Goal: Task Accomplishment & Management: Use online tool/utility

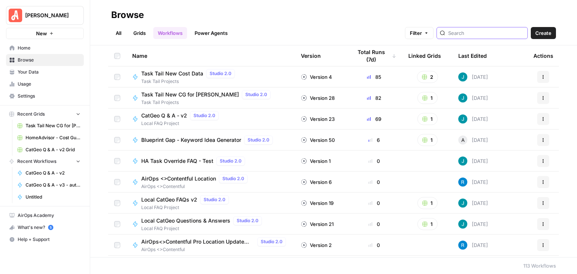
click at [465, 31] on input "search" at bounding box center [486, 33] width 76 height 8
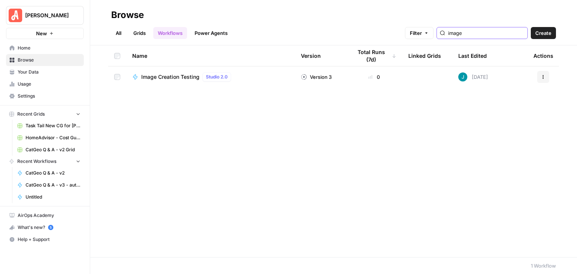
type input "image"
click at [185, 74] on span "Image Creation Testing" at bounding box center [170, 77] width 58 height 8
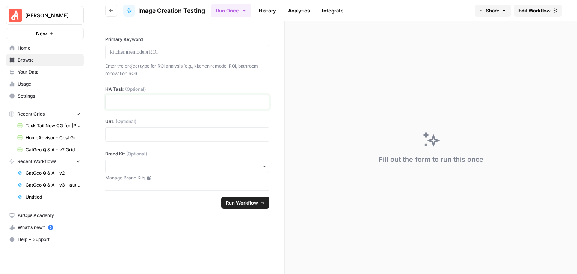
click at [209, 99] on p at bounding box center [187, 102] width 155 height 8
click at [527, 12] on span "Edit Workflow" at bounding box center [535, 11] width 32 height 8
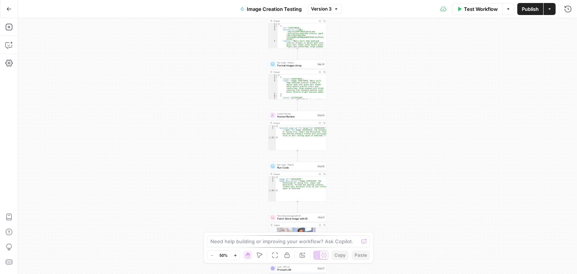
click at [476, 10] on span "Test Workflow" at bounding box center [481, 9] width 34 height 8
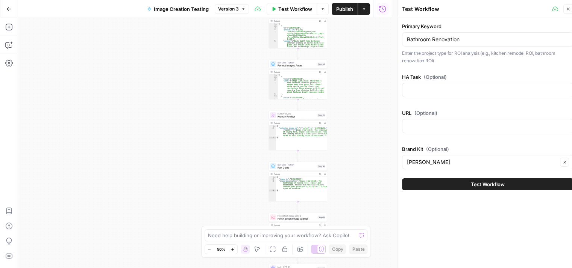
click at [568, 7] on icon "button" at bounding box center [568, 9] width 5 height 5
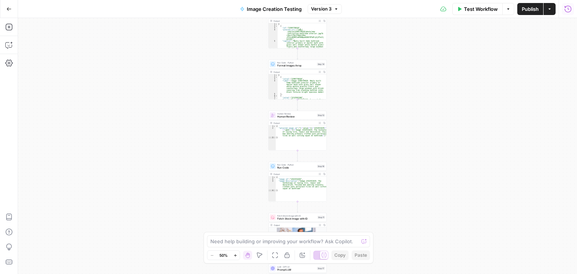
click at [566, 11] on icon "button" at bounding box center [568, 8] width 7 height 7
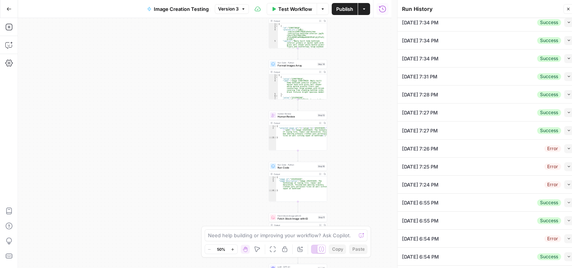
scroll to position [103, 0]
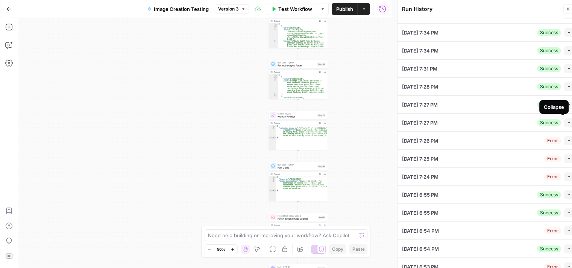
click at [567, 122] on icon "button" at bounding box center [569, 123] width 4 height 4
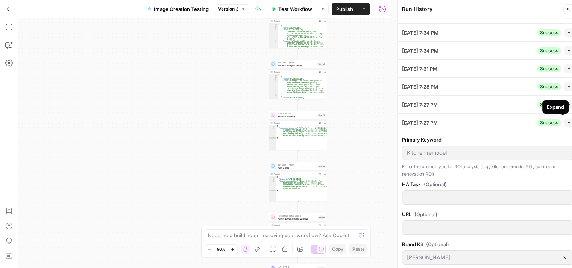
click at [567, 121] on icon "button" at bounding box center [569, 123] width 4 height 4
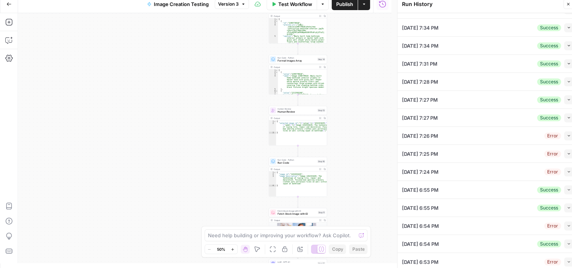
scroll to position [6, 0]
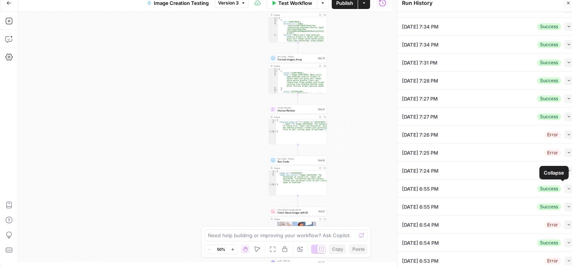
click at [565, 188] on button "Collapse" at bounding box center [568, 189] width 9 height 9
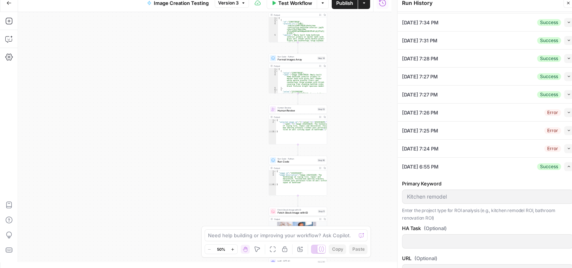
scroll to position [103, 0]
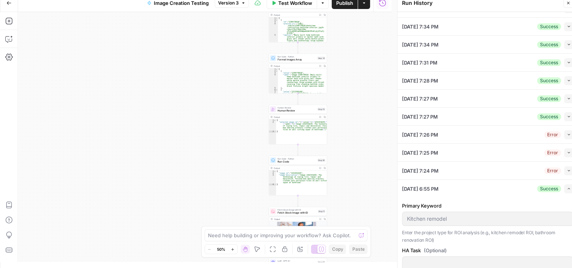
click at [567, 187] on span "button" at bounding box center [569, 189] width 4 height 4
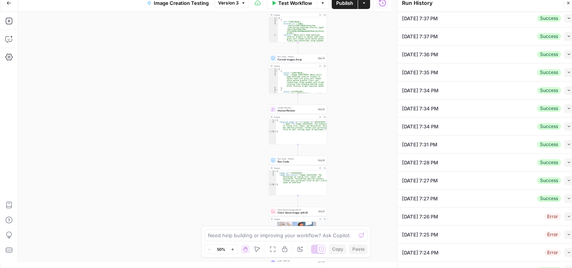
scroll to position [0, 0]
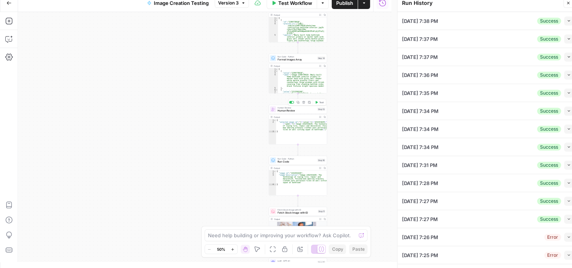
click at [297, 109] on span "Human Review" at bounding box center [296, 111] width 38 height 4
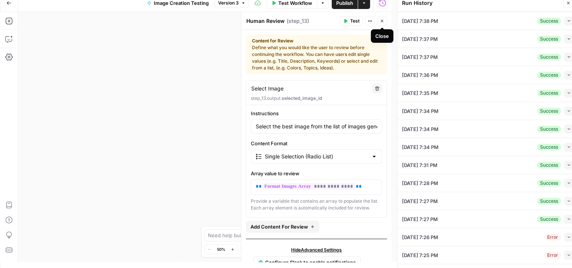
click at [382, 21] on icon "button" at bounding box center [381, 21] width 3 height 3
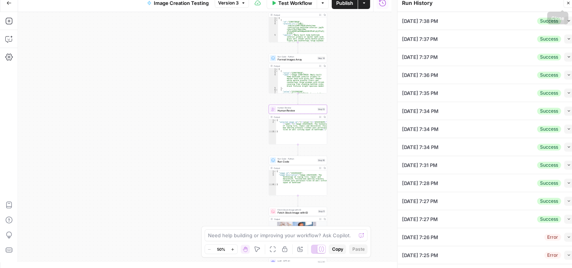
click at [569, 3] on icon "button" at bounding box center [568, 3] width 5 height 5
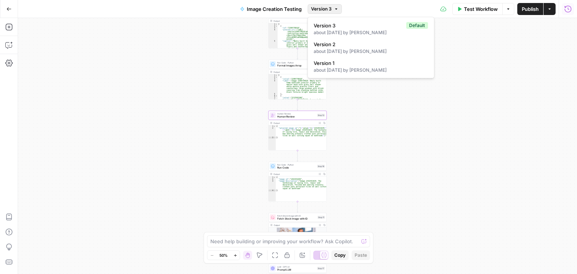
click at [331, 10] on span "Version 3" at bounding box center [321, 9] width 21 height 7
click at [482, 92] on div "Workflow Set Inputs Inputs Generate Image with AI Generate Image with AI Step 4…" at bounding box center [297, 146] width 559 height 256
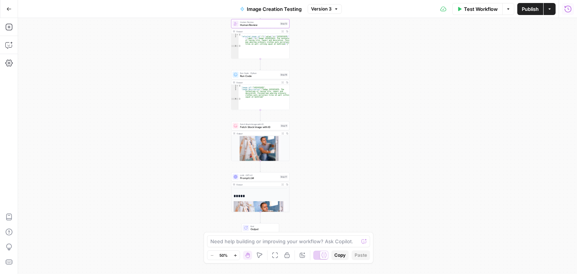
drag, startPoint x: 390, startPoint y: 120, endPoint x: 353, endPoint y: 84, distance: 51.0
click at [353, 84] on div "Workflow Set Inputs Inputs Generate Image with AI Generate Image with AI Step 4…" at bounding box center [297, 146] width 559 height 256
click at [250, 128] on span "Fetch Stock Image with ID" at bounding box center [259, 128] width 39 height 4
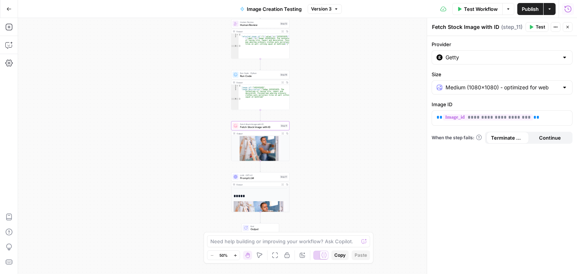
click at [564, 56] on div at bounding box center [565, 58] width 6 height 8
type input "Getty"
click at [355, 50] on div "Workflow Set Inputs Inputs Generate Image with AI Generate Image with AI Step 4…" at bounding box center [297, 146] width 559 height 256
click at [569, 28] on icon "button" at bounding box center [568, 27] width 5 height 5
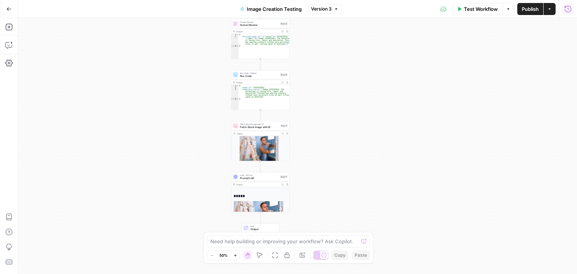
click at [320, 11] on span "Version 3" at bounding box center [321, 9] width 21 height 7
click at [353, 106] on div "Workflow Set Inputs Inputs Generate Image with AI Generate Image with AI Step 4…" at bounding box center [297, 146] width 559 height 256
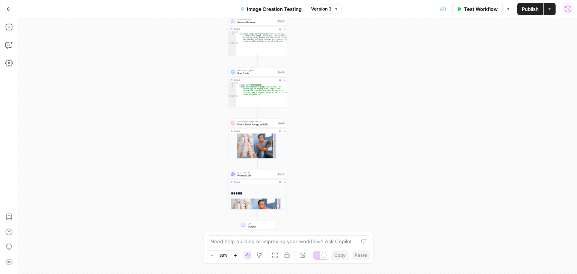
click at [251, 177] on span "Prompt LLM" at bounding box center [257, 176] width 38 height 4
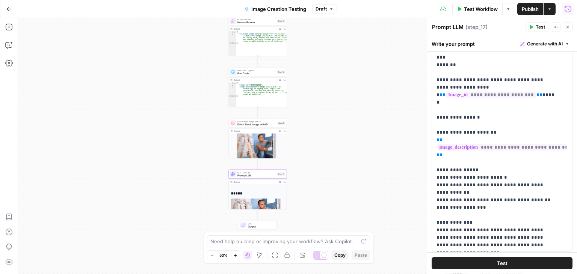
scroll to position [37, 0]
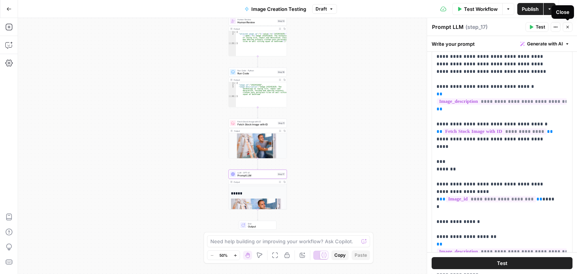
click at [568, 26] on icon "button" at bounding box center [568, 27] width 5 height 5
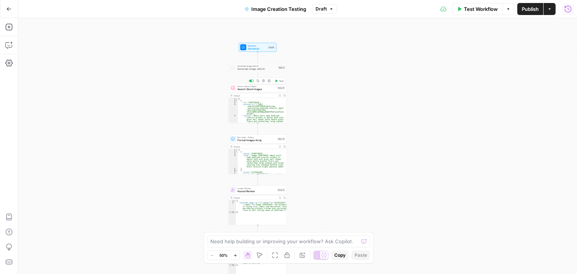
click at [247, 90] on span "Search Stock Images" at bounding box center [257, 90] width 38 height 4
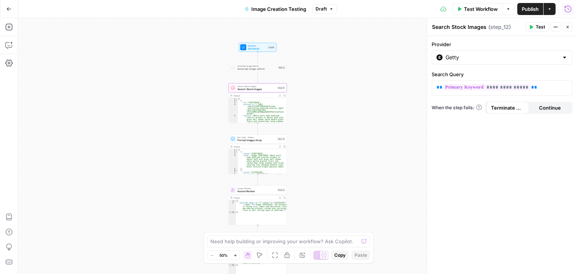
click at [565, 59] on div at bounding box center [565, 58] width 6 height 8
type input "Getty"
click at [366, 62] on div "Workflow Set Inputs Inputs Generate Image with AI Generate Image with AI Step 4…" at bounding box center [297, 146] width 559 height 256
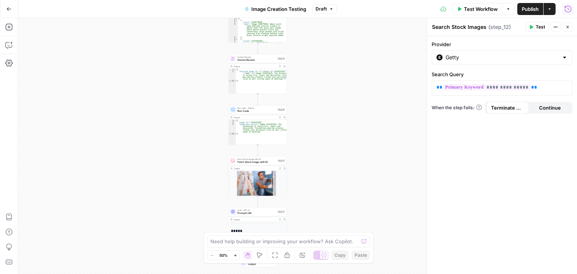
click at [244, 113] on div "Run Code · Python Run Code Step 16 Copy step Delete step Add Note Test" at bounding box center [258, 109] width 58 height 9
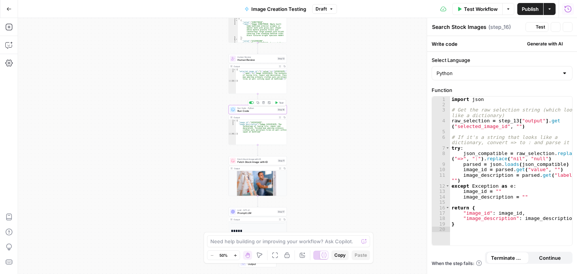
type textarea "Run Code"
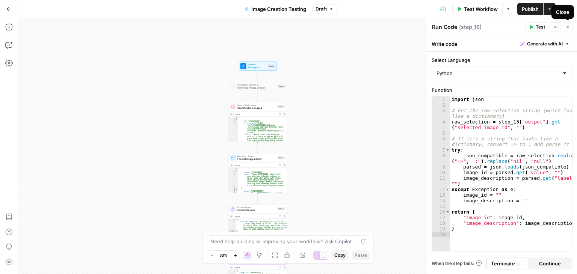
click at [571, 24] on button "Close" at bounding box center [568, 27] width 10 height 10
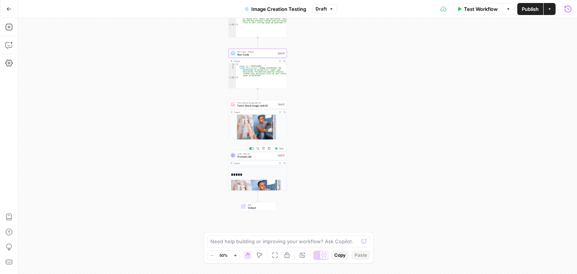
click at [256, 159] on div "LLM · GPT-4.1 Prompt LLM Step 17 Copy step Delete step Add Note Test" at bounding box center [258, 155] width 58 height 9
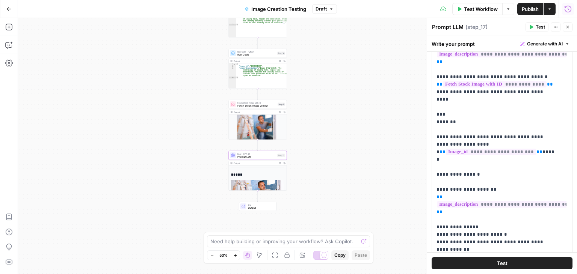
scroll to position [75, 0]
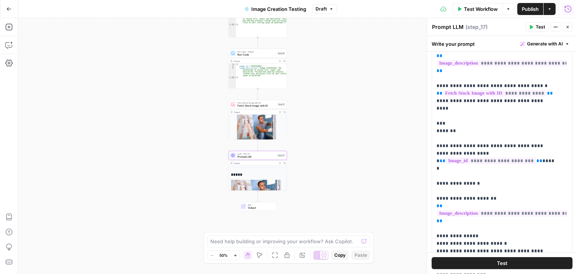
click at [316, 9] on span "Draft" at bounding box center [321, 9] width 11 height 7
click at [367, 130] on div "Workflow Set Inputs Inputs Generate Image with AI Generate Image with AI Step 4…" at bounding box center [297, 146] width 559 height 256
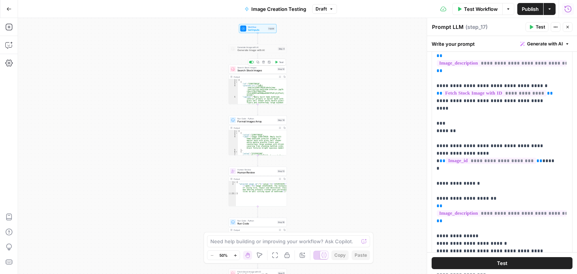
click at [248, 73] on div "Search Stock Images Search Stock Images Step 12 Copy step Delete step Add Note …" at bounding box center [258, 69] width 58 height 9
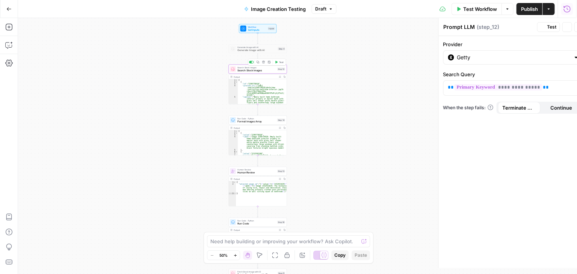
type textarea "Search Stock Images"
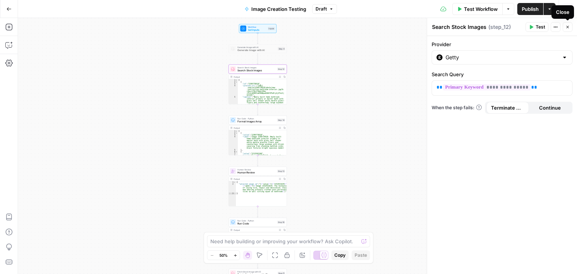
click at [570, 26] on icon "button" at bounding box center [568, 27] width 5 height 5
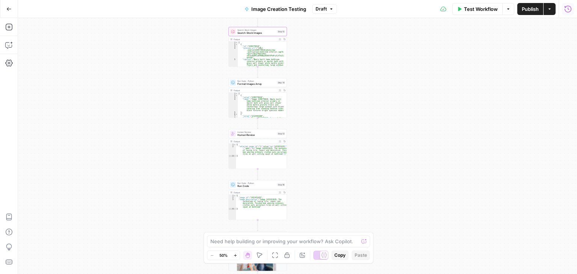
click at [251, 85] on span "Format Images Array" at bounding box center [257, 84] width 38 height 4
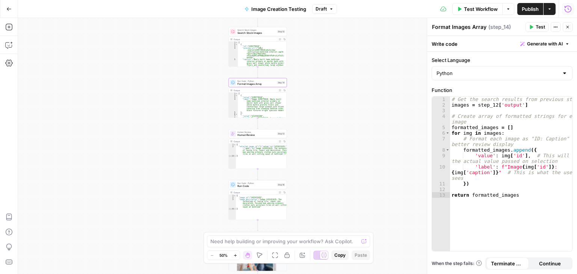
click at [568, 26] on icon "button" at bounding box center [568, 27] width 5 height 5
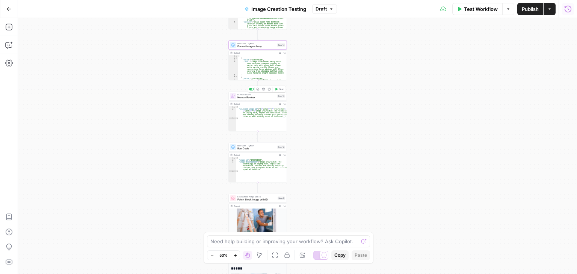
click at [258, 97] on span "Human Review" at bounding box center [257, 98] width 38 height 4
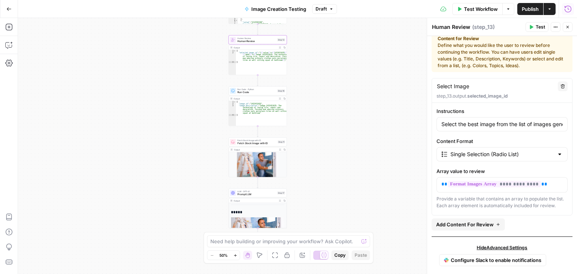
scroll to position [21, 0]
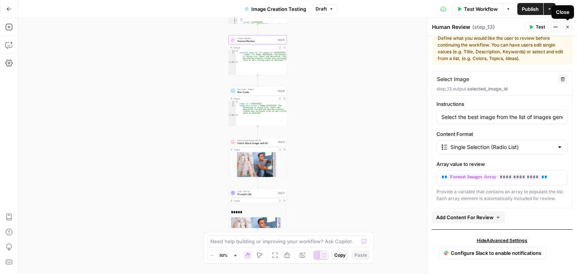
click at [567, 26] on icon "button" at bounding box center [568, 27] width 5 height 5
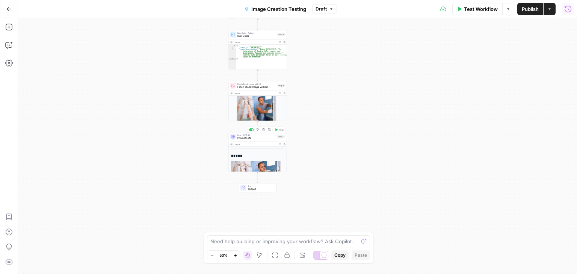
click at [256, 139] on span "Prompt LLM" at bounding box center [257, 138] width 38 height 4
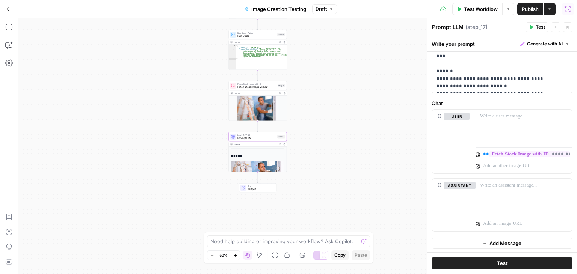
scroll to position [0, 0]
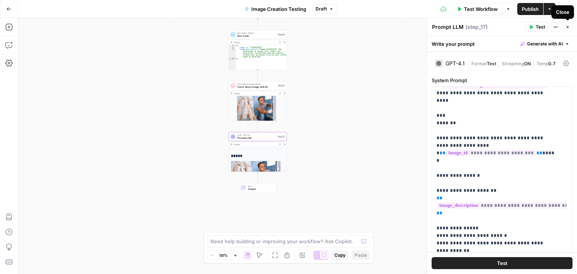
click at [568, 27] on icon "button" at bounding box center [568, 27] width 5 height 5
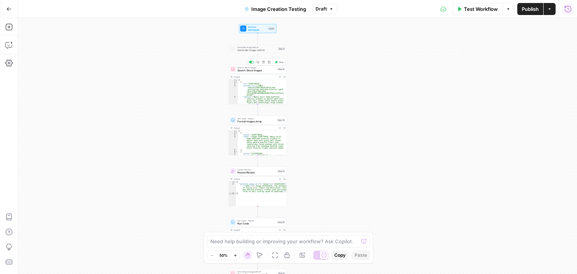
click at [267, 73] on div "Search Stock Images Search Stock Images Step 12 Copy step Delete step Add Note …" at bounding box center [258, 69] width 58 height 9
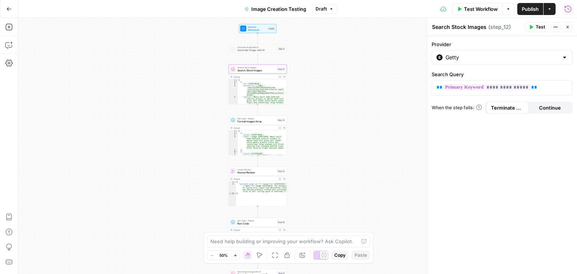
click at [566, 56] on div at bounding box center [565, 58] width 6 height 8
type input "Getty"
click at [350, 44] on div "Workflow Set Inputs Inputs Generate Image with AI Generate Image with AI Step 4…" at bounding box center [297, 146] width 559 height 256
click at [568, 28] on icon "button" at bounding box center [568, 27] width 5 height 5
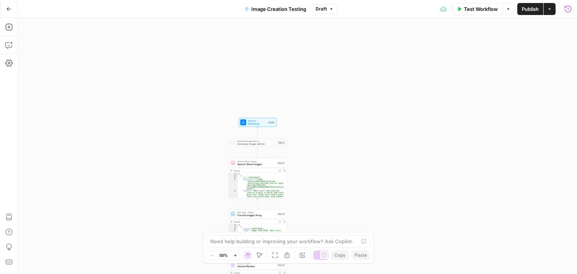
click at [6, 8] on button "Go Back" at bounding box center [9, 9] width 14 height 14
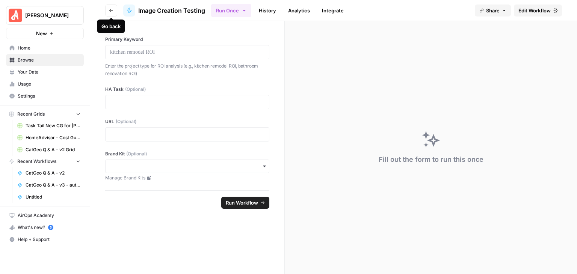
click at [108, 9] on button "Go back" at bounding box center [111, 11] width 12 height 12
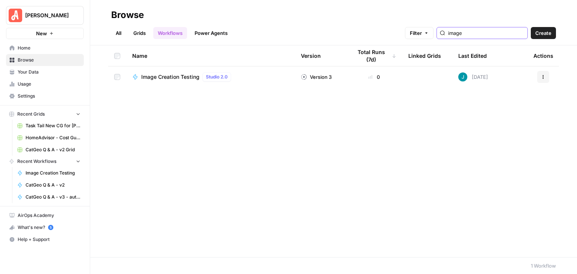
click at [483, 30] on input "image" at bounding box center [486, 33] width 76 height 8
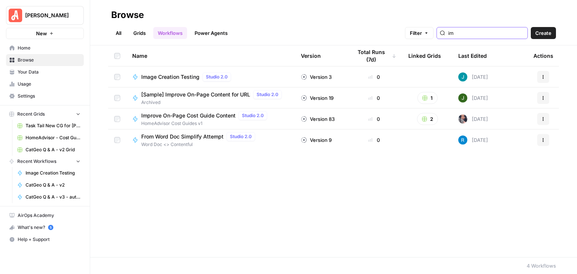
type input "i"
type input "im"
click at [177, 76] on span "Image Creation Testing" at bounding box center [170, 77] width 58 height 8
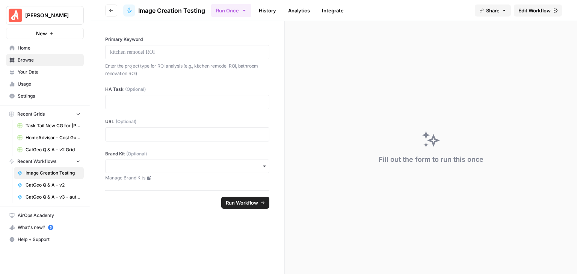
click at [520, 10] on span "Edit Workflow" at bounding box center [535, 11] width 32 height 8
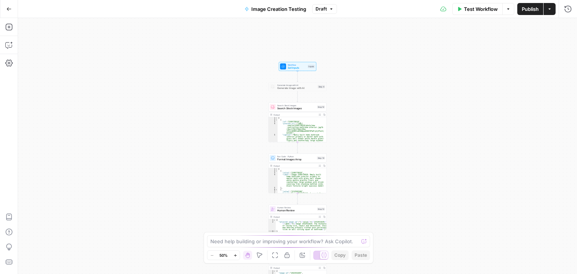
click at [233, 258] on button "Zoom In" at bounding box center [235, 255] width 9 height 9
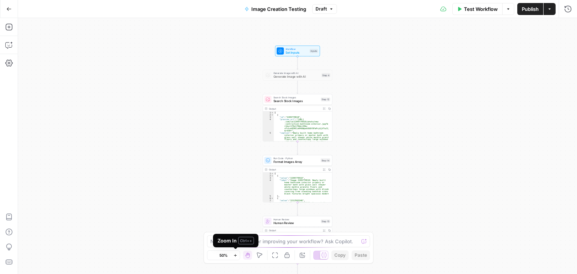
click at [233, 258] on button "Zoom In" at bounding box center [235, 255] width 9 height 9
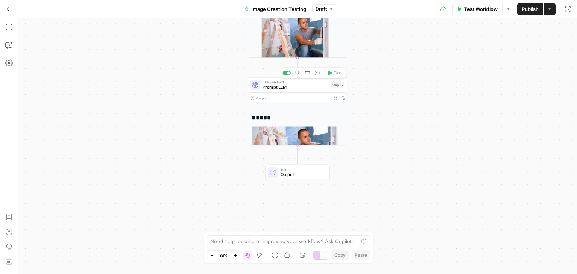
click at [293, 84] on span "Prompt LLM" at bounding box center [296, 87] width 66 height 6
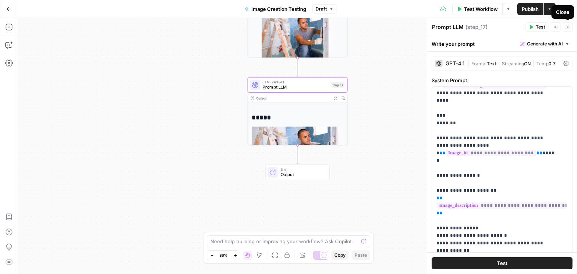
click at [568, 26] on icon "button" at bounding box center [568, 27] width 5 height 5
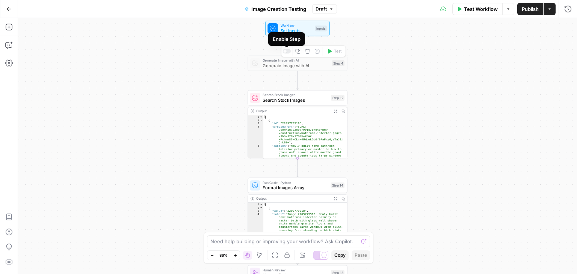
click at [286, 52] on div at bounding box center [284, 51] width 3 height 3
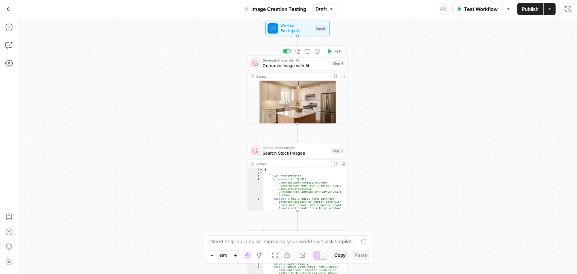
click at [301, 67] on span "Generate Image with AI" at bounding box center [296, 65] width 67 height 6
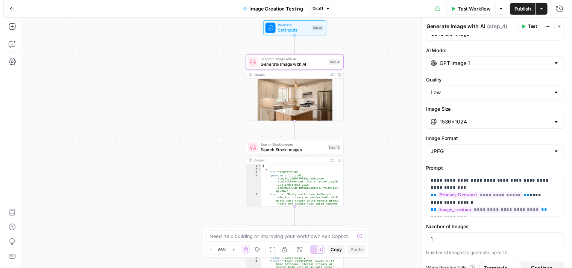
scroll to position [32, 0]
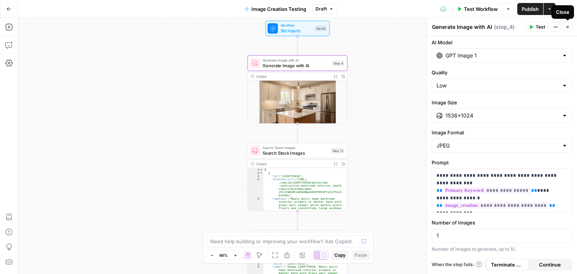
click at [569, 26] on icon "button" at bounding box center [568, 27] width 5 height 5
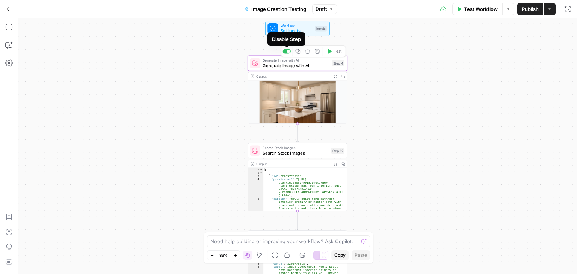
click at [288, 52] on div at bounding box center [288, 51] width 3 height 3
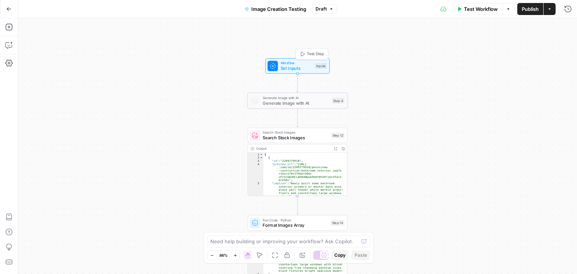
click at [292, 68] on span "Set Inputs" at bounding box center [297, 68] width 32 height 6
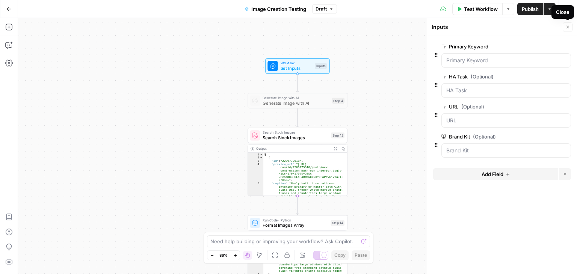
click at [568, 27] on icon "button" at bounding box center [568, 27] width 3 height 3
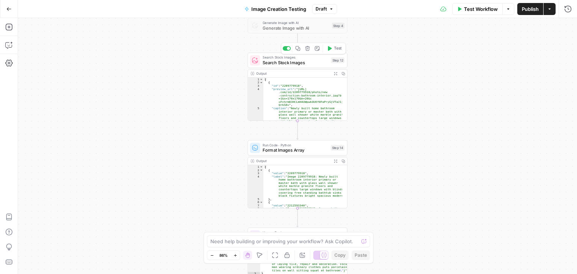
click at [292, 60] on span "Search Stock Images" at bounding box center [296, 62] width 66 height 6
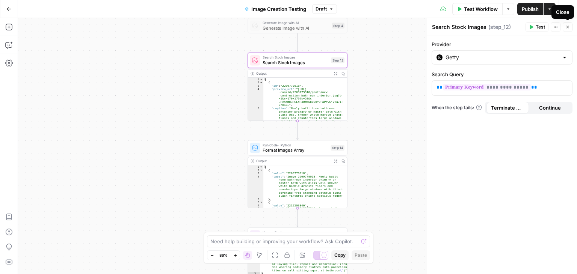
click at [569, 26] on icon "button" at bounding box center [568, 27] width 3 height 3
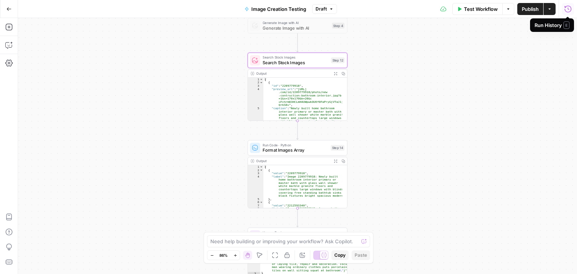
click at [568, 10] on icon "button" at bounding box center [569, 9] width 8 height 8
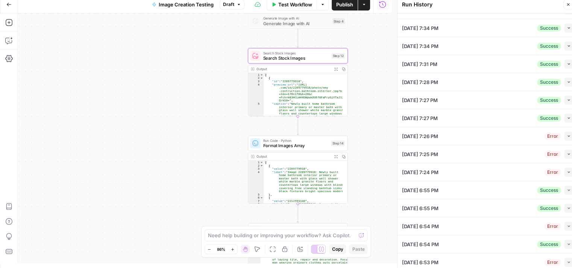
scroll to position [6, 0]
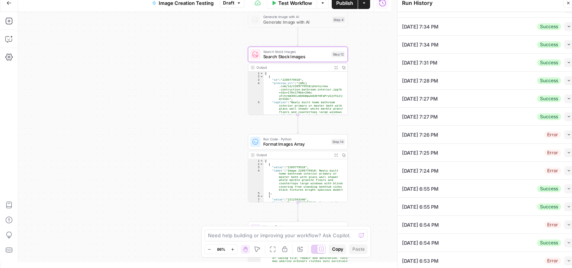
click at [567, 188] on icon "button" at bounding box center [569, 189] width 4 height 4
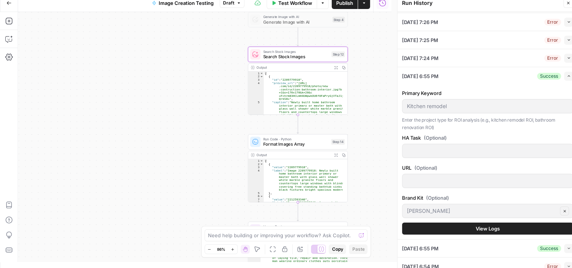
scroll to position [140, 0]
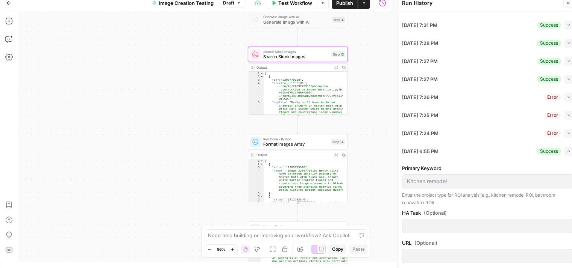
click at [567, 151] on icon "button" at bounding box center [568, 152] width 2 height 2
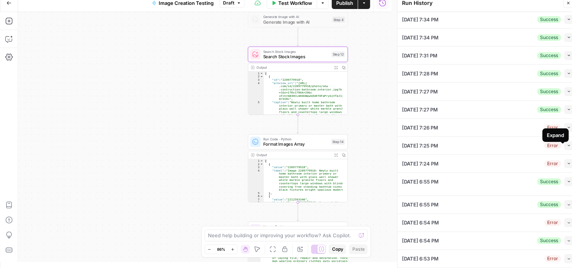
scroll to position [103, 0]
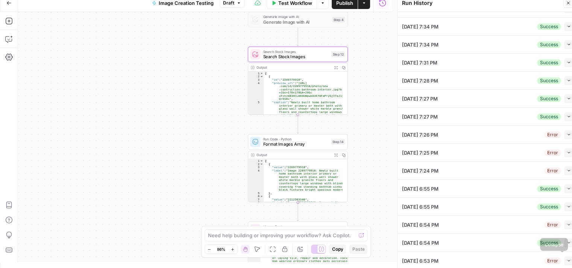
click at [567, 260] on icon "button" at bounding box center [569, 261] width 4 height 4
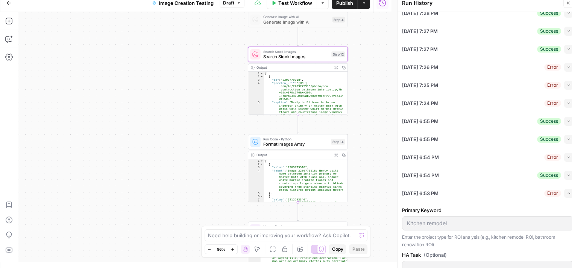
scroll to position [257, 0]
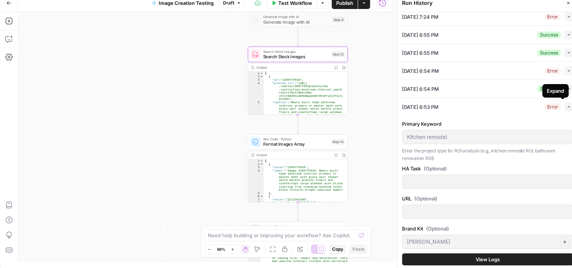
click at [567, 108] on icon "button" at bounding box center [569, 107] width 4 height 4
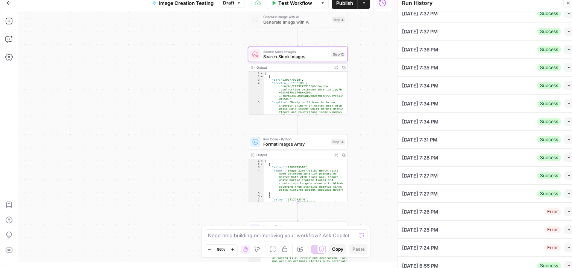
scroll to position [0, 0]
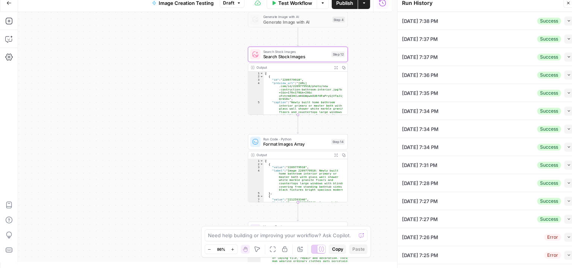
click at [565, 22] on button "Collapse" at bounding box center [568, 21] width 9 height 9
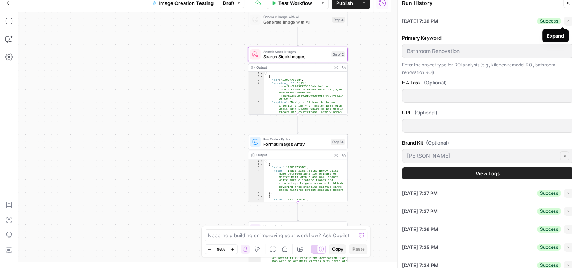
click at [565, 19] on button "Expand" at bounding box center [568, 21] width 9 height 9
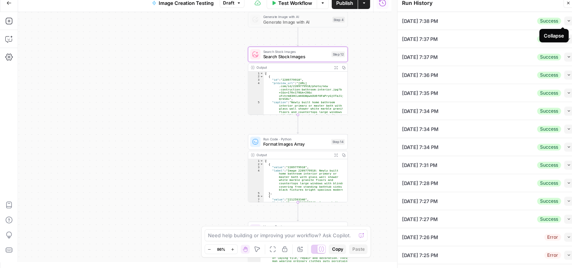
click at [567, 55] on icon "button" at bounding box center [569, 57] width 4 height 4
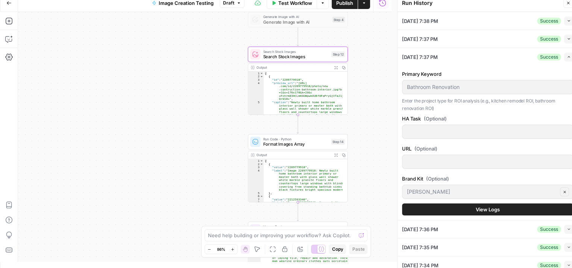
click at [567, 59] on icon "button" at bounding box center [569, 57] width 4 height 4
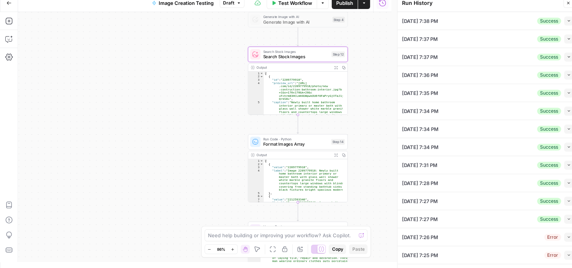
click at [564, 132] on button "Collapse" at bounding box center [568, 129] width 9 height 9
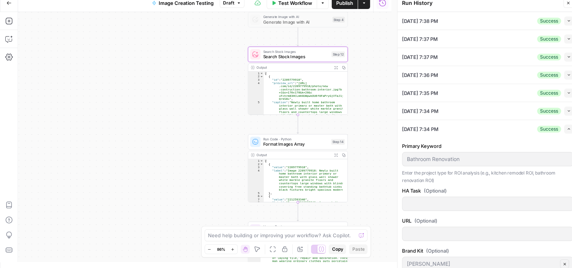
click at [564, 132] on button "Expand" at bounding box center [568, 129] width 9 height 9
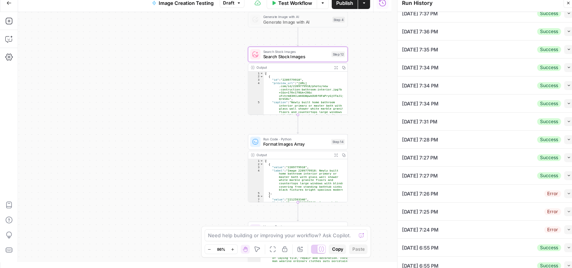
scroll to position [103, 0]
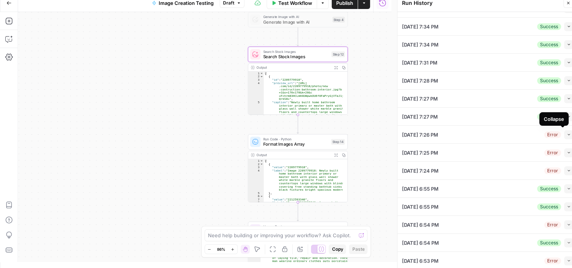
click at [564, 136] on button "Collapse" at bounding box center [568, 134] width 9 height 9
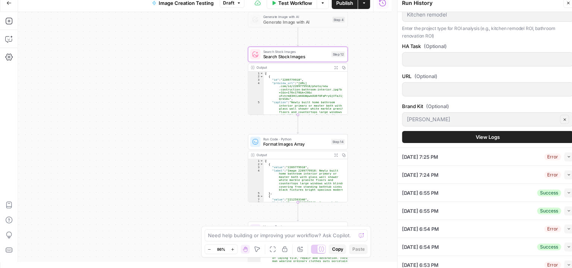
scroll to position [178, 0]
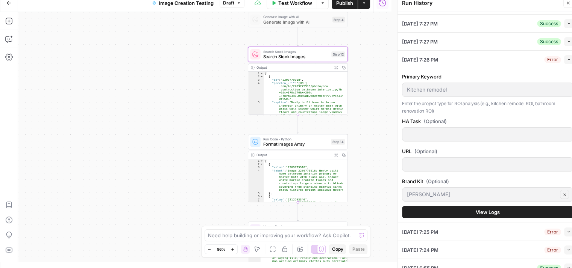
click at [567, 58] on icon "button" at bounding box center [569, 60] width 4 height 4
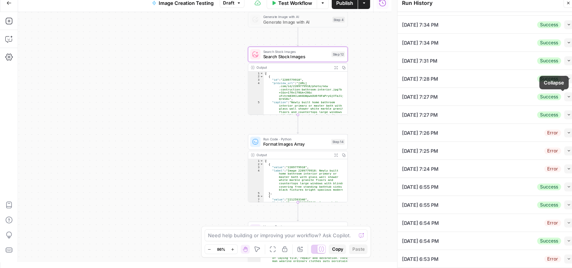
scroll to position [103, 0]
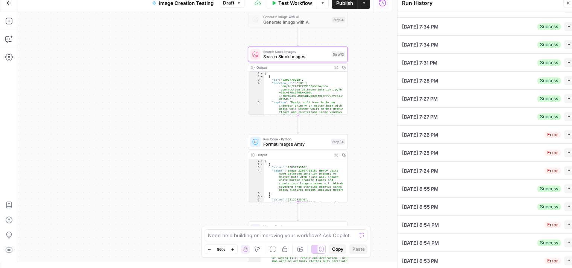
click at [567, 224] on icon "button" at bounding box center [569, 225] width 4 height 4
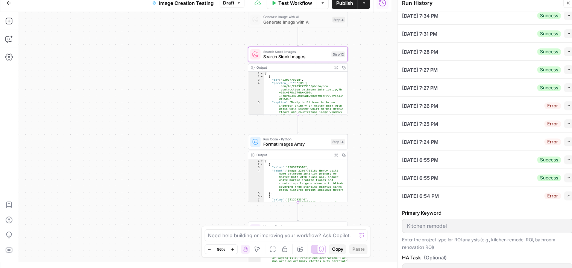
scroll to position [253, 0]
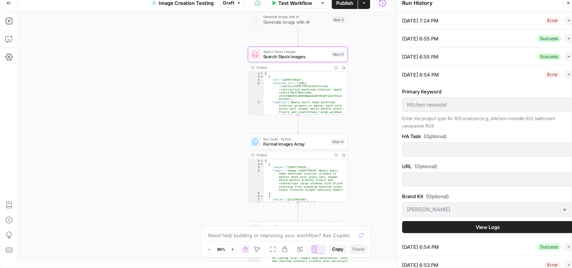
click at [562, 209] on icon "button" at bounding box center [564, 210] width 4 height 4
click at [564, 70] on button "Expand" at bounding box center [568, 74] width 9 height 9
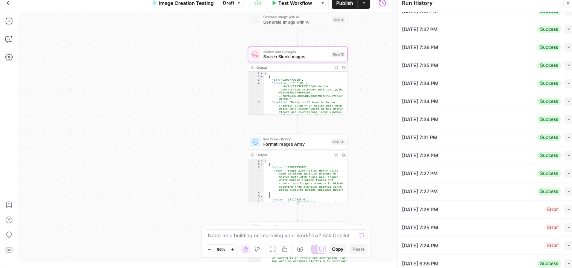
scroll to position [0, 0]
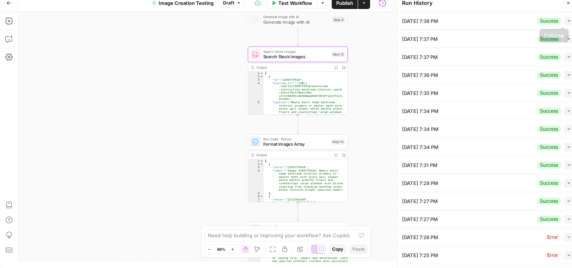
click at [567, 22] on icon "button" at bounding box center [569, 21] width 4 height 4
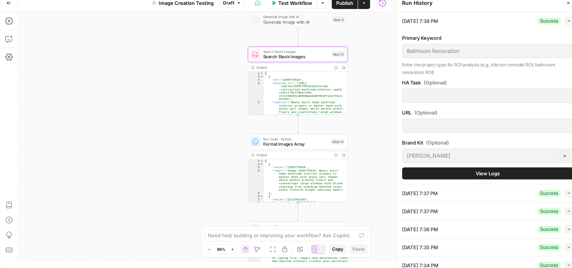
click at [476, 174] on span "View Logs" at bounding box center [488, 174] width 24 height 8
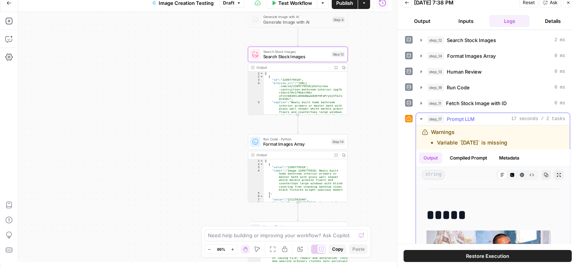
click at [419, 114] on button "step_17 Prompt LLM 17 seconds / 2 tasks" at bounding box center [493, 119] width 154 height 12
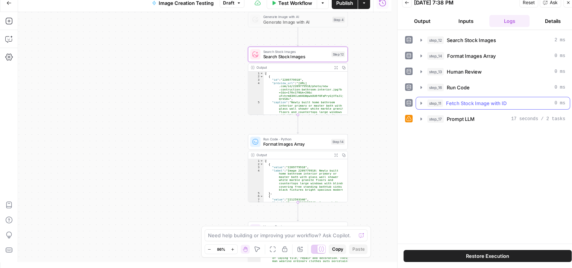
click at [421, 103] on icon "button" at bounding box center [421, 103] width 2 height 3
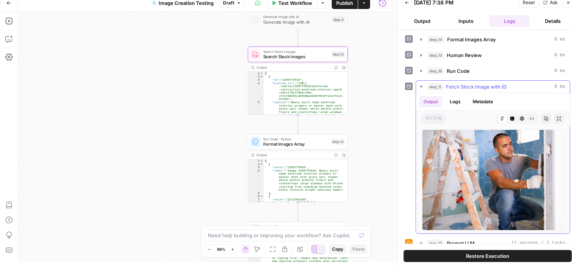
scroll to position [21, 0]
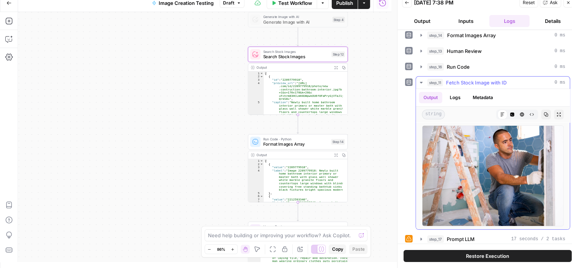
click at [417, 79] on button "step_11 Fetch Stock Image with ID 0 ms" at bounding box center [493, 83] width 154 height 12
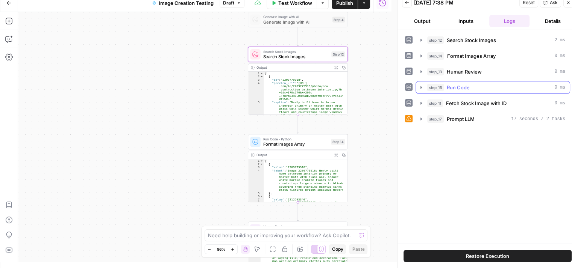
click at [422, 85] on icon "button" at bounding box center [421, 88] width 6 height 6
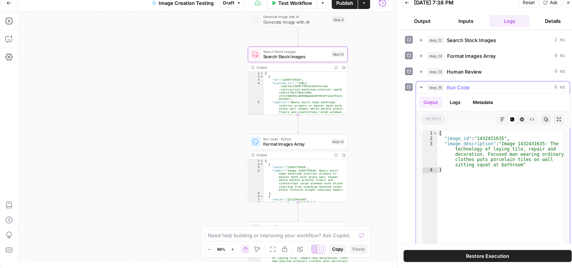
click at [418, 88] on button "step_16 Run Code 0 ms" at bounding box center [493, 88] width 154 height 12
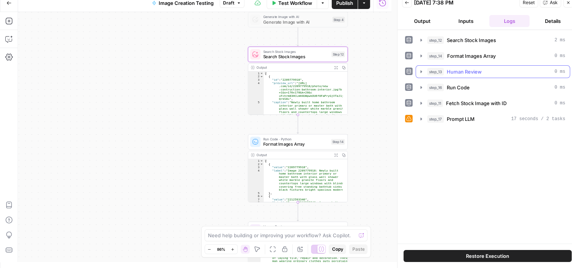
click at [423, 72] on icon "button" at bounding box center [421, 72] width 6 height 6
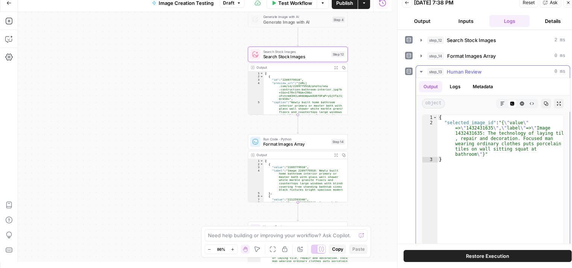
click at [421, 70] on icon "button" at bounding box center [421, 72] width 6 height 6
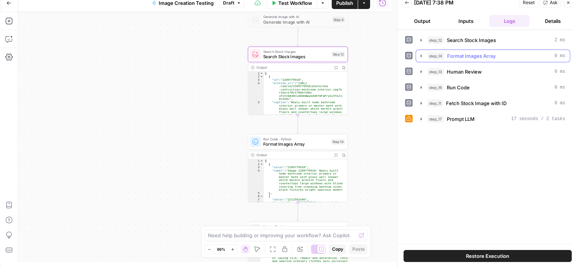
click at [423, 58] on icon "button" at bounding box center [421, 56] width 6 height 6
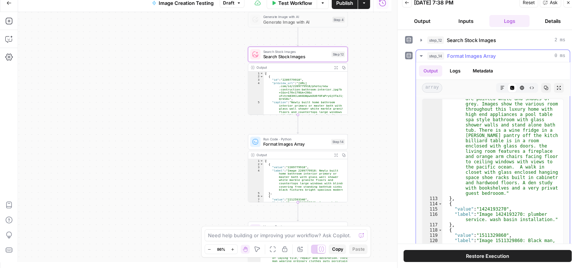
scroll to position [1150, 0]
click at [421, 53] on icon "button" at bounding box center [421, 56] width 6 height 6
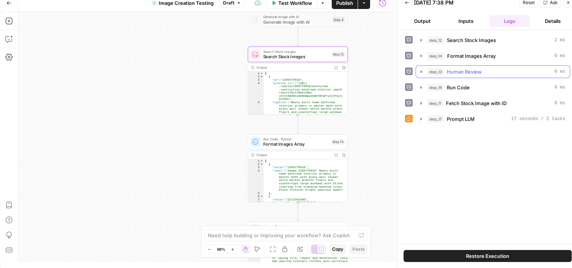
click at [422, 71] on icon "button" at bounding box center [421, 72] width 6 height 6
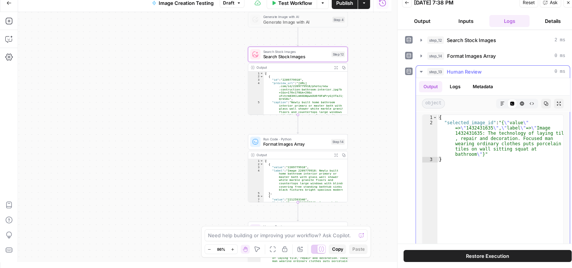
click at [500, 103] on icon "button" at bounding box center [502, 104] width 5 height 5
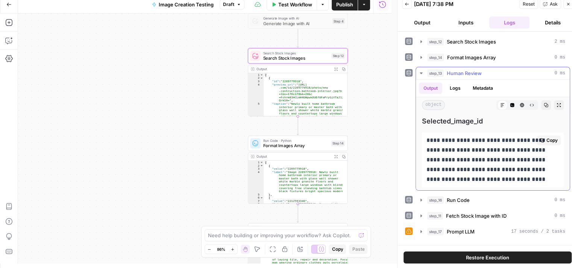
scroll to position [6, 0]
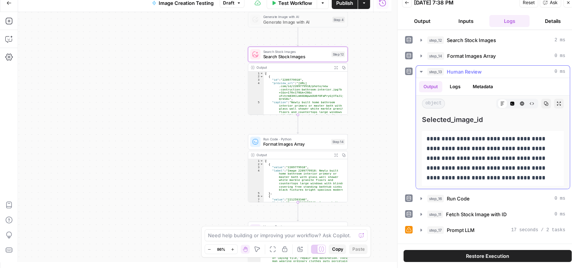
click at [521, 102] on icon "button" at bounding box center [522, 104] width 4 height 4
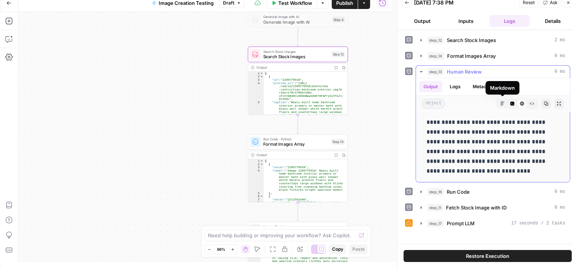
click at [501, 102] on icon "button" at bounding box center [502, 104] width 5 height 5
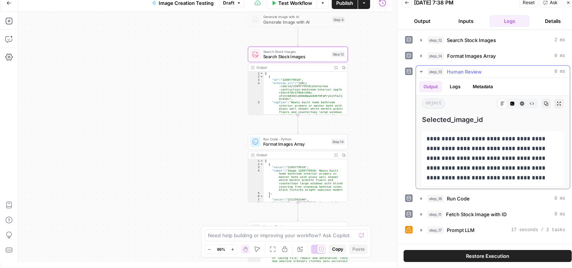
click at [418, 70] on button "step_13 Human Review 0 ms" at bounding box center [493, 72] width 154 height 12
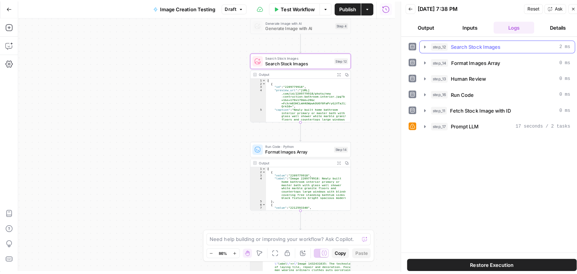
scroll to position [0, 0]
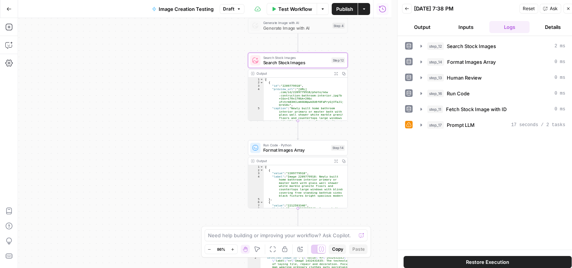
click at [569, 9] on icon "button" at bounding box center [568, 8] width 5 height 5
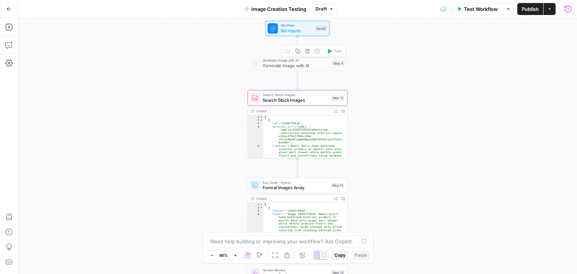
click at [298, 62] on span "Generate Image with AI" at bounding box center [296, 60] width 67 height 5
click at [284, 50] on div at bounding box center [284, 51] width 3 height 3
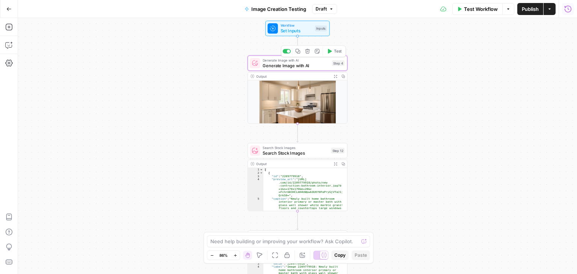
click at [316, 67] on span "Generate Image with AI" at bounding box center [296, 65] width 67 height 6
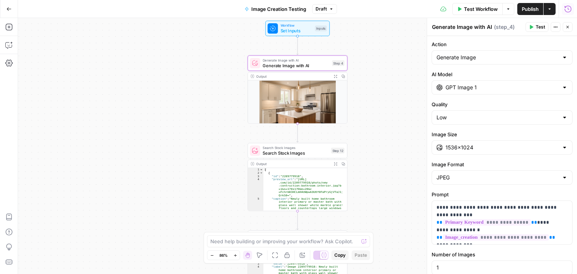
scroll to position [32, 0]
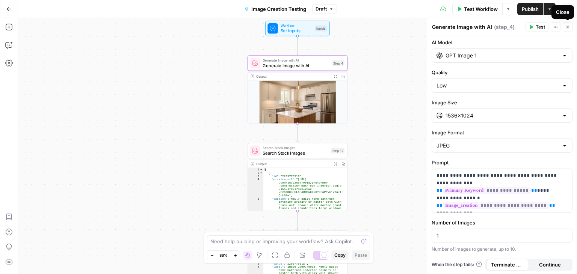
click at [567, 27] on icon "button" at bounding box center [568, 27] width 5 height 5
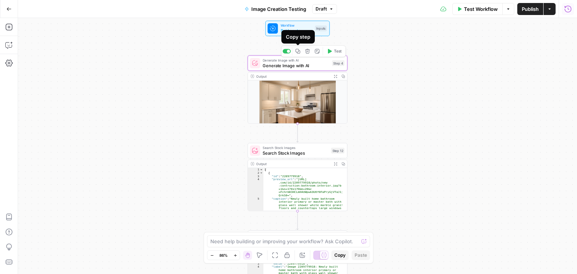
click at [298, 51] on icon "button" at bounding box center [297, 51] width 5 height 5
click at [8, 6] on icon "button" at bounding box center [8, 8] width 5 height 5
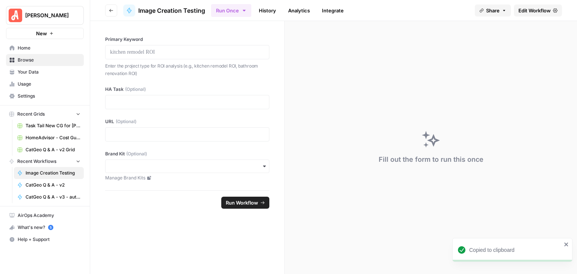
click at [106, 9] on button "Go back" at bounding box center [111, 11] width 12 height 12
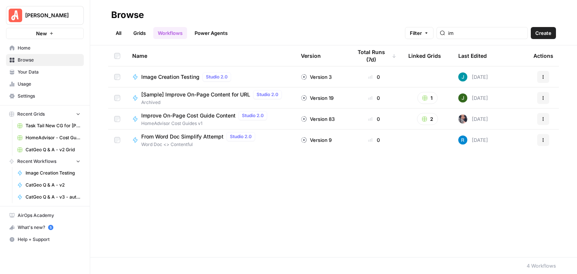
click at [543, 32] on span "Create" at bounding box center [544, 33] width 16 height 8
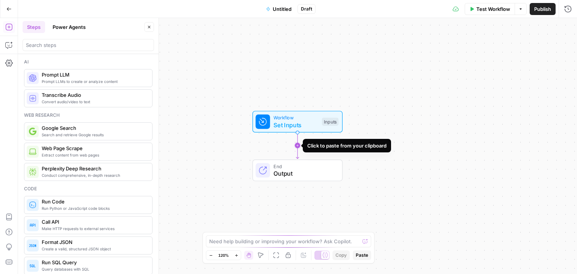
click at [296, 142] on icon "Edge from start to end" at bounding box center [297, 146] width 3 height 26
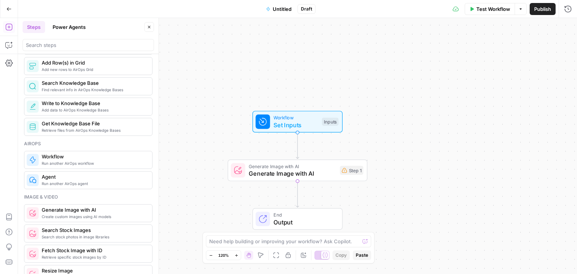
scroll to position [451, 0]
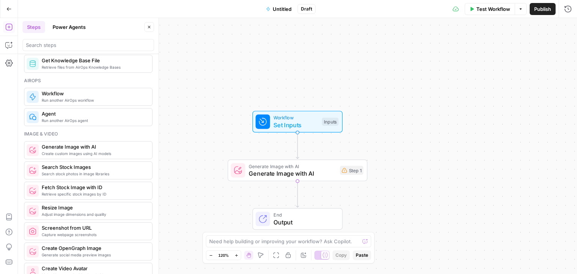
click at [100, 146] on span "Generate Image with AI" at bounding box center [94, 147] width 105 height 8
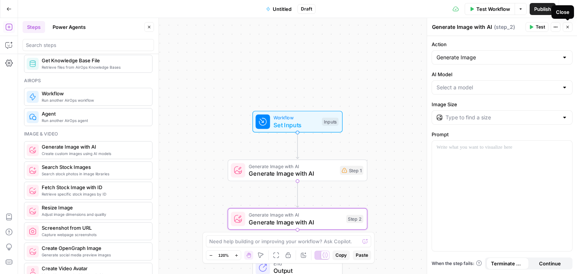
click at [570, 26] on icon "button" at bounding box center [568, 27] width 5 height 5
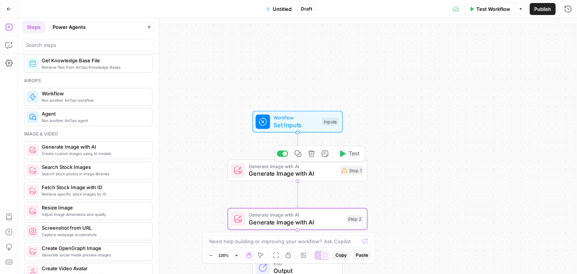
click at [283, 176] on span "Generate Image with AI" at bounding box center [293, 173] width 88 height 9
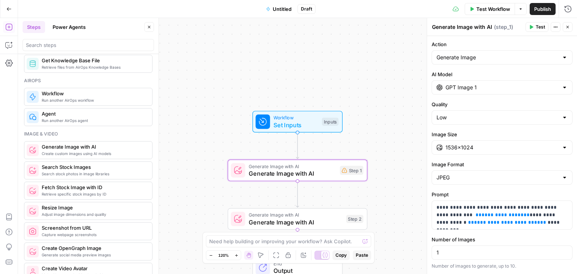
scroll to position [17, 0]
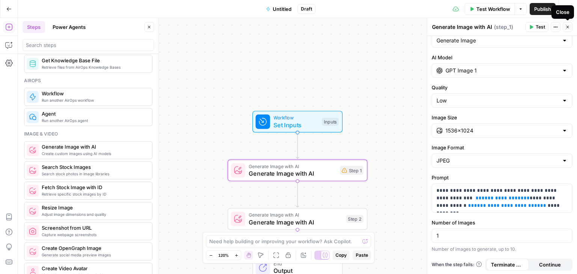
click at [568, 24] on button "Close" at bounding box center [568, 27] width 10 height 10
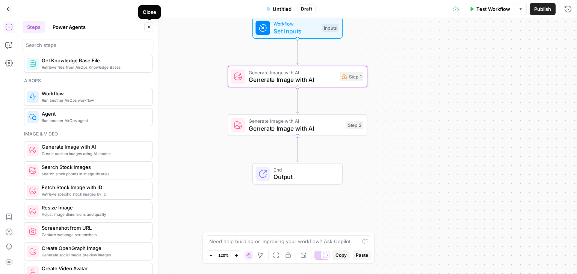
click at [147, 29] on button "Close" at bounding box center [149, 27] width 10 height 10
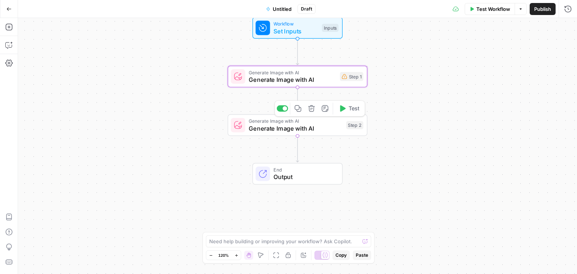
click at [306, 130] on span "Generate Image with AI" at bounding box center [296, 128] width 94 height 9
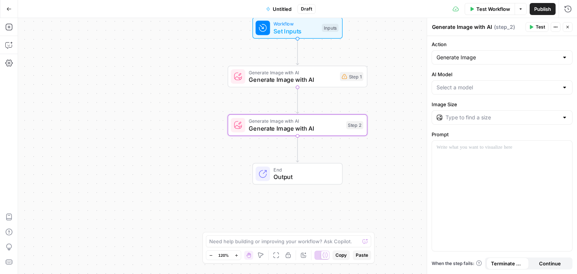
click at [526, 87] on input "AI Model" at bounding box center [498, 88] width 122 height 8
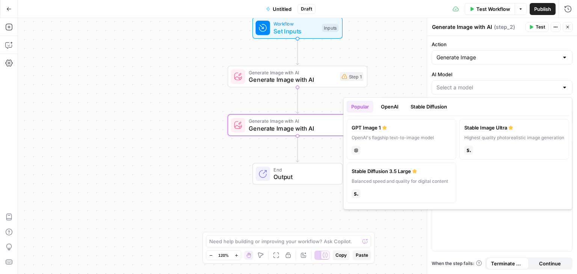
click at [388, 108] on button "OpenAI" at bounding box center [390, 107] width 27 height 12
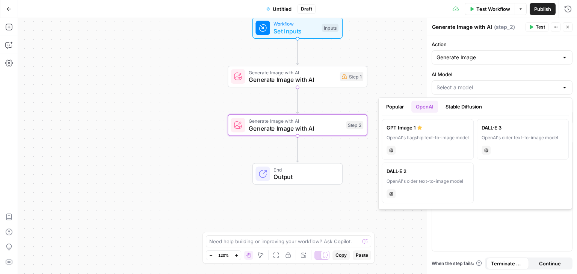
click at [451, 128] on div "GPT Image 1" at bounding box center [428, 128] width 82 height 8
type input "GPT Image 1"
type input "1024×1024"
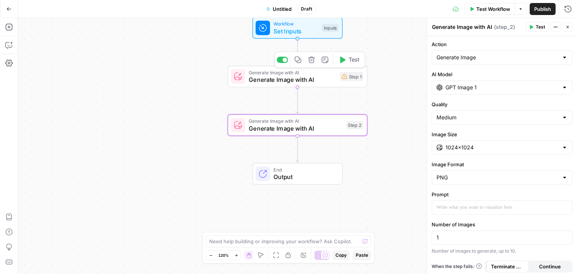
click at [283, 82] on span "Generate Image with AI" at bounding box center [293, 79] width 88 height 9
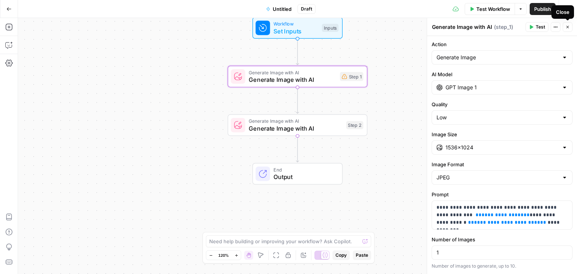
click at [570, 27] on icon "button" at bounding box center [568, 27] width 5 height 5
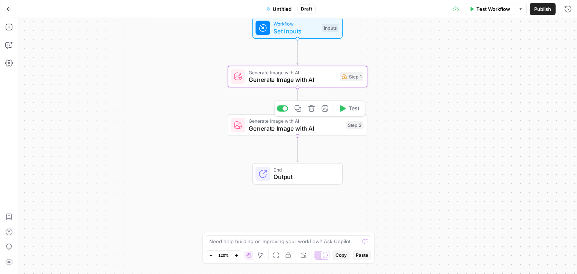
click at [314, 129] on span "Generate Image with AI" at bounding box center [296, 128] width 94 height 9
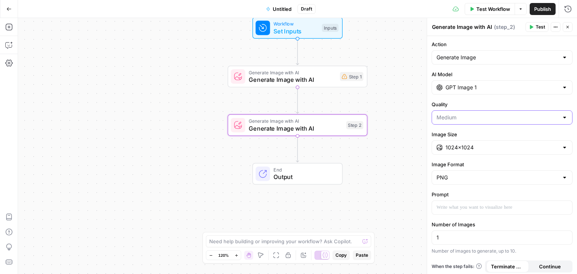
click at [504, 118] on input "Quality" at bounding box center [498, 118] width 122 height 8
click at [483, 136] on span "Low" at bounding box center [498, 136] width 120 height 8
type input "Low"
click at [489, 144] on input "Image Size" at bounding box center [502, 148] width 113 height 8
click at [452, 187] on span "1536×1024" at bounding box center [498, 187] width 120 height 8
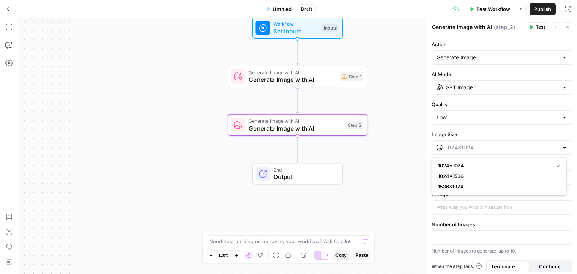
type input "1536×1024"
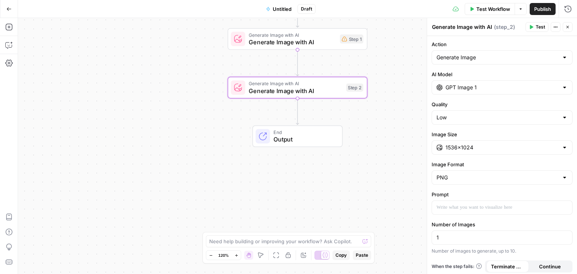
scroll to position [2, 0]
click at [303, 45] on span "Generate Image with AI" at bounding box center [293, 42] width 88 height 9
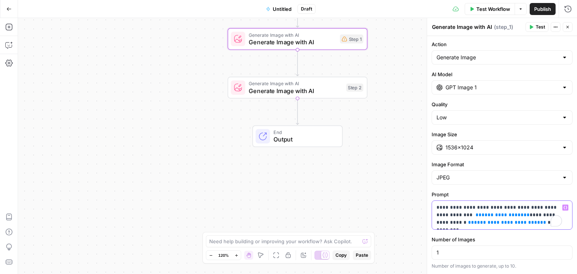
drag, startPoint x: 542, startPoint y: 225, endPoint x: 441, endPoint y: 205, distance: 102.8
click at [432, 205] on div "**********" at bounding box center [502, 215] width 140 height 29
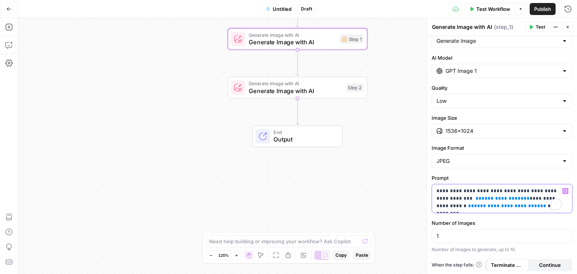
scroll to position [17, 0]
drag, startPoint x: 568, startPoint y: 26, endPoint x: 567, endPoint y: 30, distance: 3.9
click at [568, 26] on icon "button" at bounding box center [568, 27] width 5 height 5
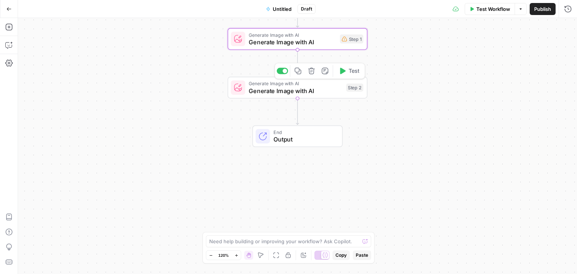
click at [325, 92] on span "Generate Image with AI" at bounding box center [296, 90] width 94 height 9
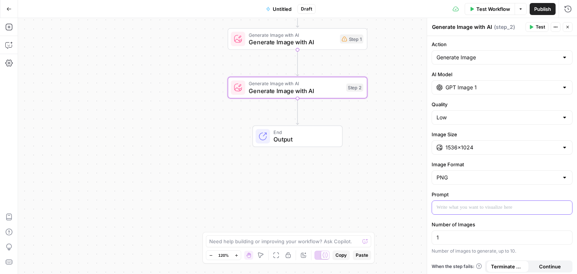
click at [470, 205] on p at bounding box center [502, 208] width 131 height 8
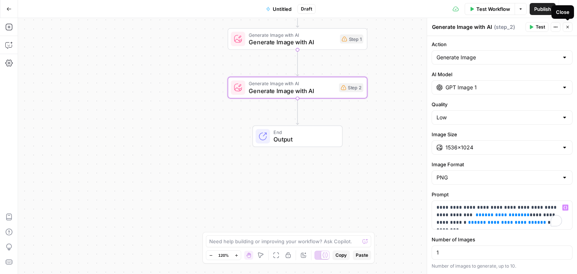
click at [568, 27] on icon "button" at bounding box center [568, 27] width 5 height 5
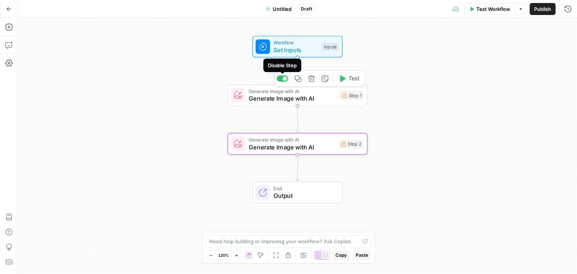
click at [283, 77] on div at bounding box center [285, 78] width 5 height 5
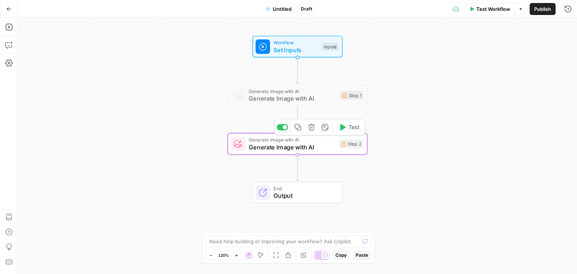
click at [306, 143] on span "Generate Image with AI" at bounding box center [292, 147] width 86 height 9
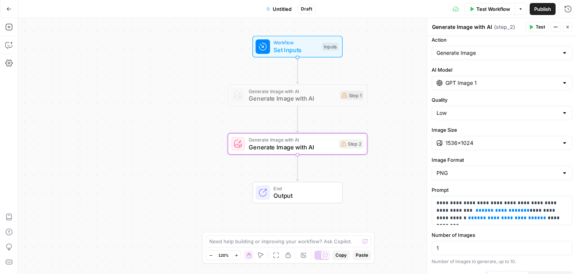
scroll to position [0, 0]
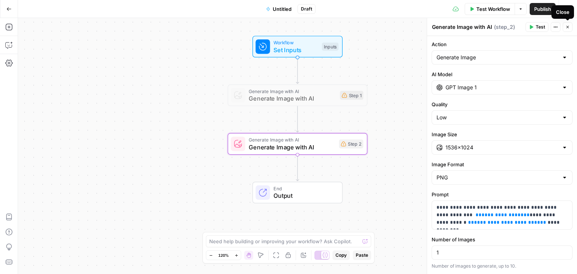
click at [568, 27] on icon "button" at bounding box center [568, 27] width 3 height 3
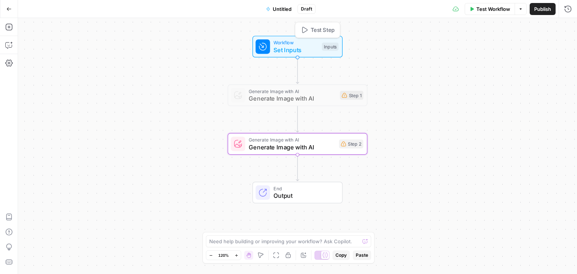
click at [301, 43] on span "Workflow" at bounding box center [296, 42] width 45 height 7
click at [488, 51] on span "Add Field" at bounding box center [493, 51] width 22 height 8
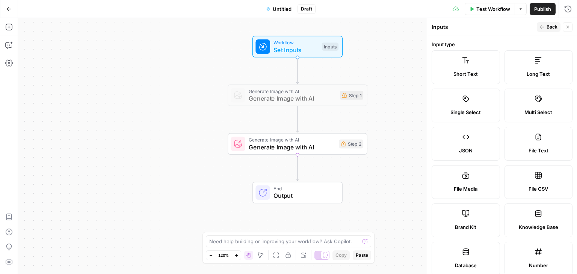
click at [478, 56] on label "Short Text" at bounding box center [466, 67] width 68 height 34
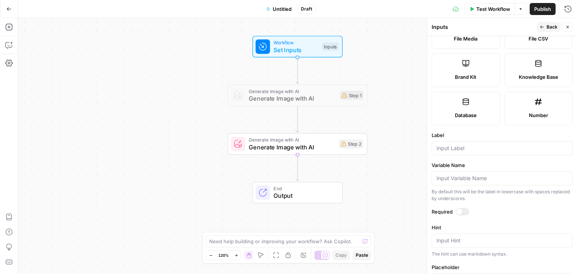
scroll to position [188, 0]
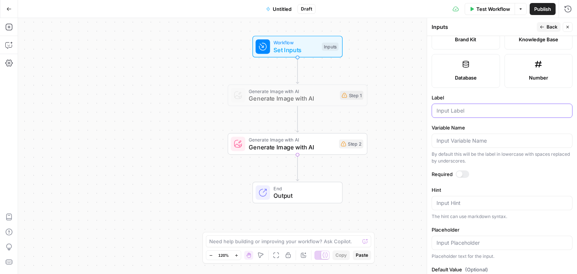
click at [468, 107] on input "Label" at bounding box center [502, 111] width 131 height 8
type input "primary_keyword"
click at [460, 175] on div at bounding box center [460, 174] width 6 height 6
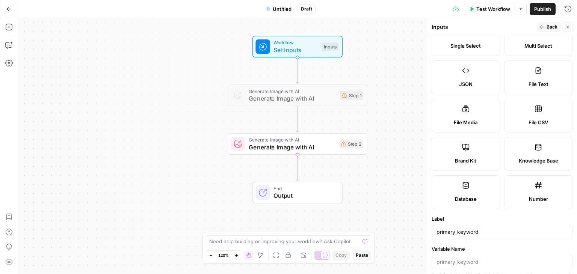
scroll to position [0, 0]
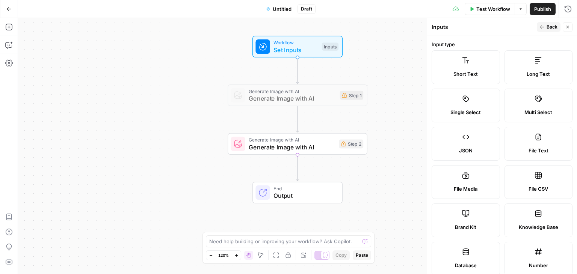
click at [551, 26] on span "Back" at bounding box center [552, 27] width 11 height 7
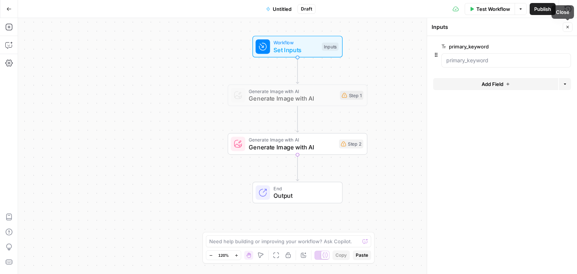
click at [569, 28] on icon "button" at bounding box center [568, 27] width 5 height 5
click at [311, 147] on span "Generate Image with AI" at bounding box center [292, 147] width 86 height 9
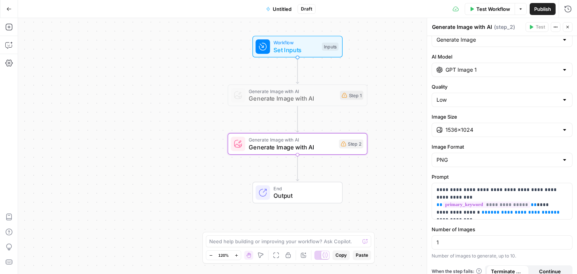
scroll to position [24, 0]
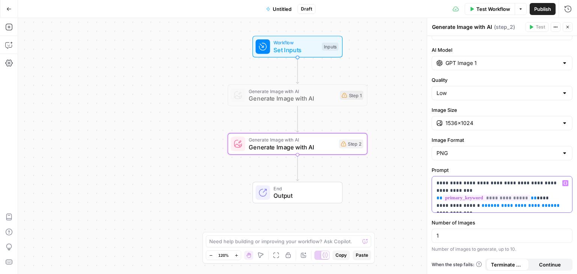
click at [504, 203] on span "**********" at bounding box center [521, 205] width 66 height 5
click at [567, 26] on icon "button" at bounding box center [568, 27] width 5 height 5
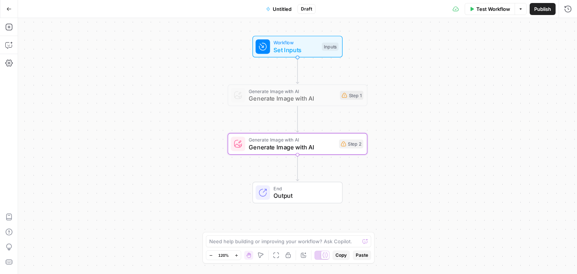
click at [294, 36] on div "Workflow Set Inputs Inputs Test Step" at bounding box center [298, 47] width 90 height 22
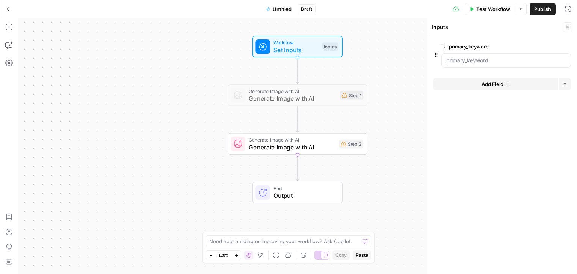
click at [493, 79] on form "primary_keyword edit field Delete group Add Field Options" at bounding box center [502, 155] width 150 height 238
click at [497, 85] on span "Add Field" at bounding box center [493, 84] width 22 height 8
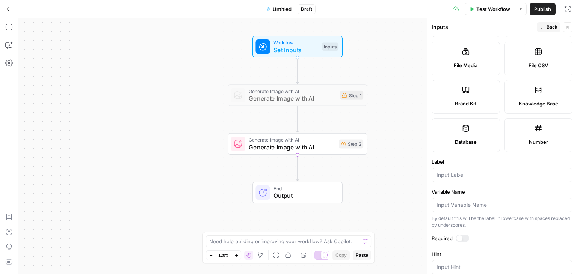
scroll to position [113, 0]
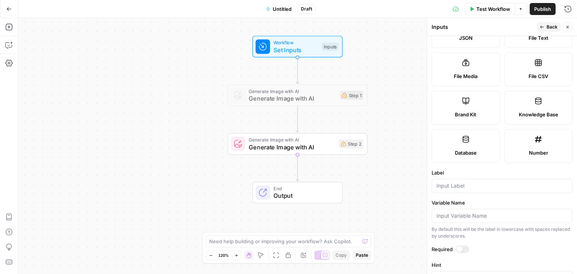
click at [450, 113] on div "Brand Kit" at bounding box center [466, 115] width 56 height 8
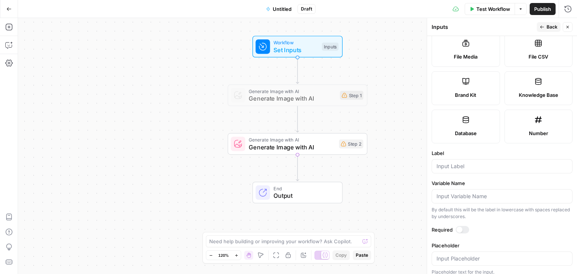
scroll to position [137, 0]
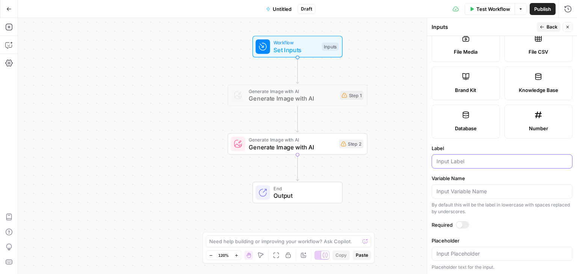
click at [461, 162] on input "Label" at bounding box center [502, 162] width 131 height 8
type input "i"
click at [565, 27] on button "Close" at bounding box center [568, 27] width 10 height 10
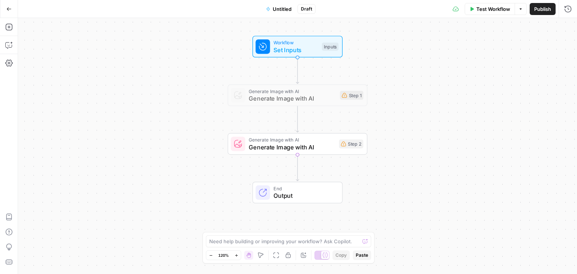
click at [487, 6] on span "Test Workflow" at bounding box center [494, 9] width 34 height 8
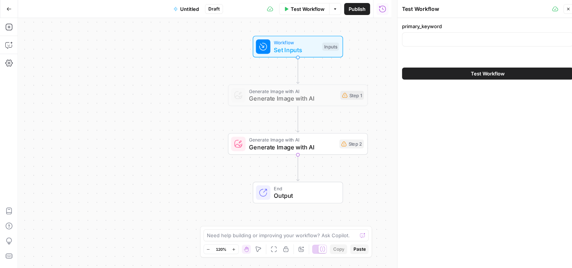
click at [568, 9] on icon "button" at bounding box center [568, 9] width 5 height 5
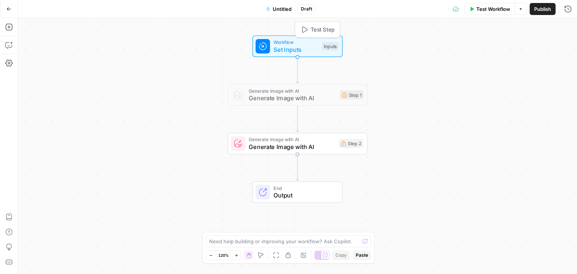
click at [290, 49] on span "Set Inputs" at bounding box center [296, 49] width 45 height 9
click at [317, 50] on span "Set Inputs" at bounding box center [296, 49] width 45 height 9
click at [497, 85] on span "Add Field" at bounding box center [493, 84] width 22 height 8
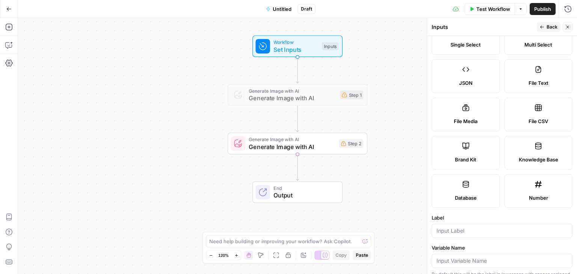
scroll to position [113, 0]
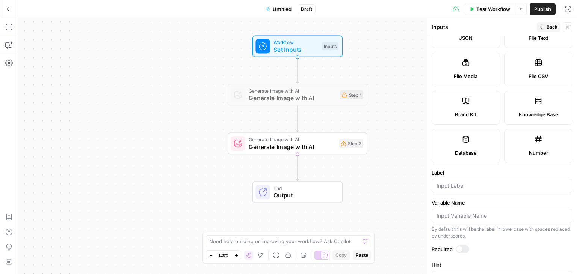
click at [477, 101] on label "Brand Kit" at bounding box center [466, 108] width 68 height 34
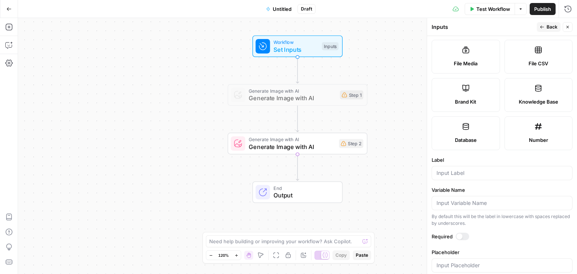
scroll to position [137, 0]
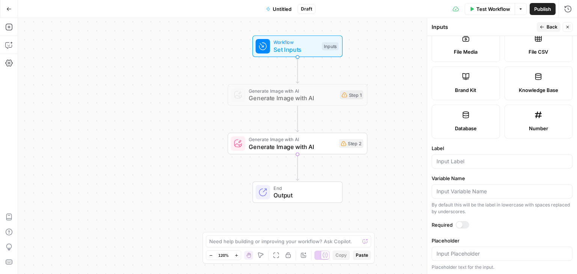
click at [459, 223] on div at bounding box center [460, 225] width 6 height 6
click at [568, 26] on icon "button" at bounding box center [568, 27] width 5 height 5
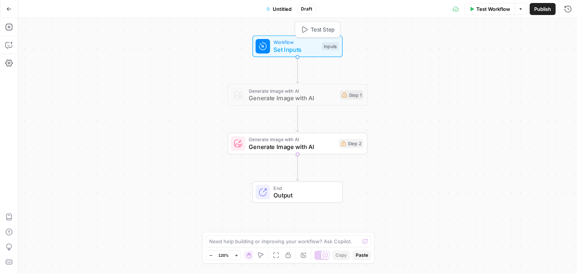
click at [312, 40] on span "Workflow" at bounding box center [296, 42] width 45 height 7
click at [480, 80] on button "Add Field" at bounding box center [495, 84] width 125 height 12
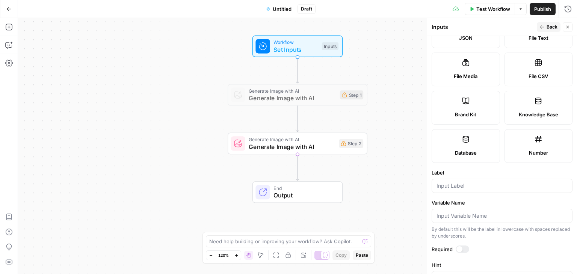
scroll to position [75, 0]
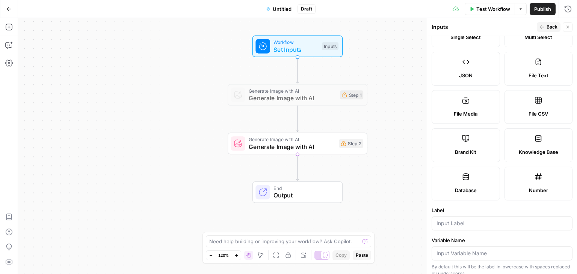
click at [463, 139] on icon at bounding box center [466, 138] width 7 height 7
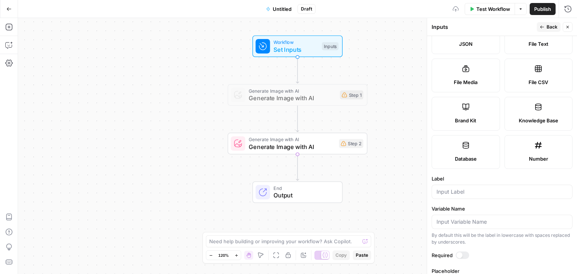
scroll to position [113, 0]
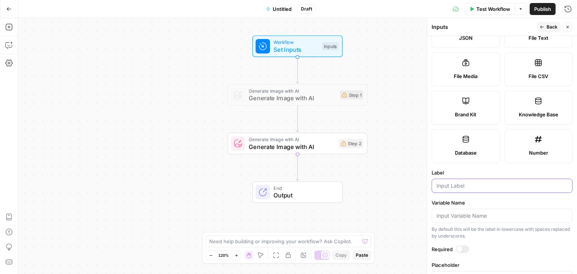
click at [461, 184] on input "Label" at bounding box center [502, 186] width 131 height 8
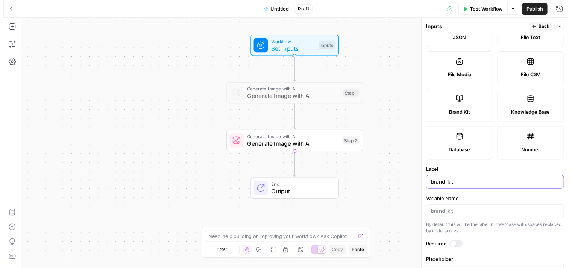
scroll to position [137, 0]
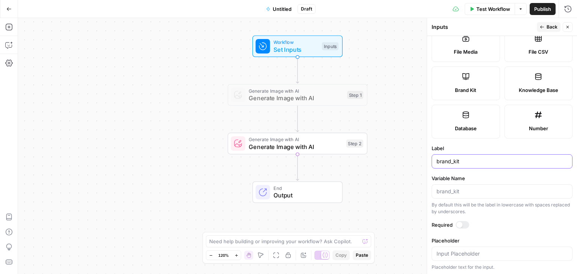
type input "brand_kit"
click at [459, 222] on div at bounding box center [460, 225] width 6 height 6
click at [567, 27] on icon "button" at bounding box center [568, 27] width 5 height 5
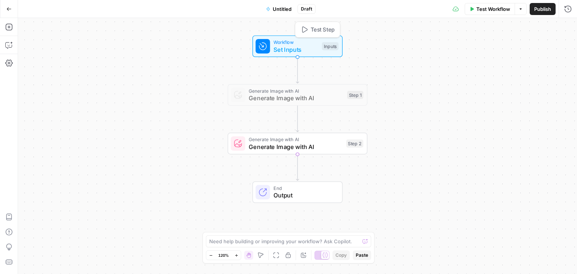
click at [301, 42] on span "Workflow" at bounding box center [296, 42] width 45 height 7
click at [301, 44] on span "Workflow" at bounding box center [296, 41] width 45 height 7
click at [497, 5] on span "Test Workflow" at bounding box center [494, 9] width 34 height 8
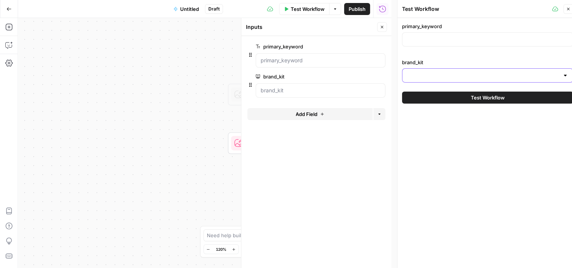
click at [540, 76] on input "brand_kit" at bounding box center [483, 76] width 152 height 8
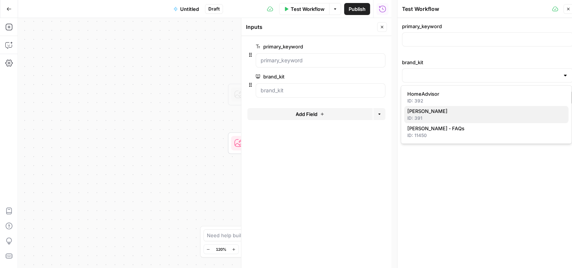
click at [454, 110] on span "[PERSON_NAME]" at bounding box center [484, 112] width 155 height 8
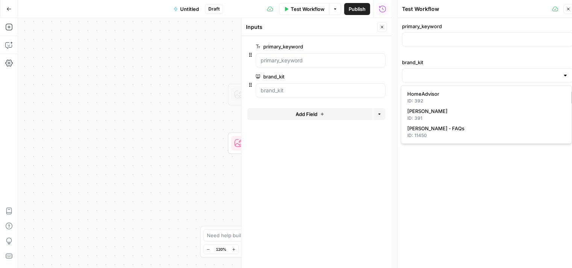
type input "[PERSON_NAME]"
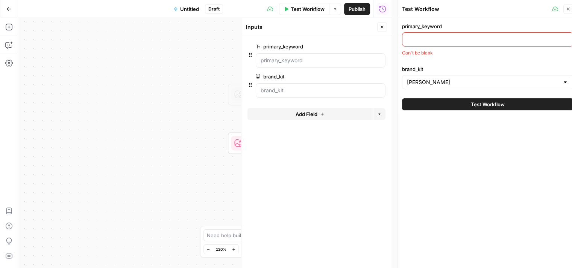
click at [471, 41] on input "primary_keyword" at bounding box center [487, 40] width 161 height 8
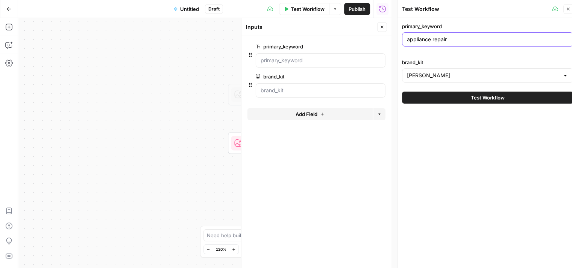
type input "appliance repair"
click at [482, 98] on span "Test Workflow" at bounding box center [488, 98] width 34 height 8
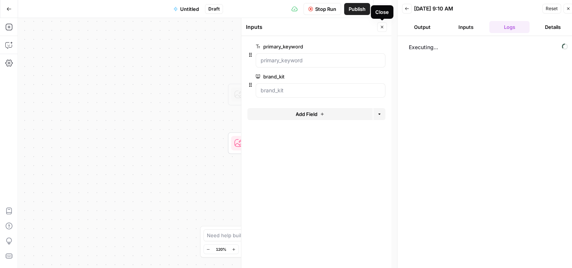
click at [383, 26] on icon "button" at bounding box center [382, 27] width 5 height 5
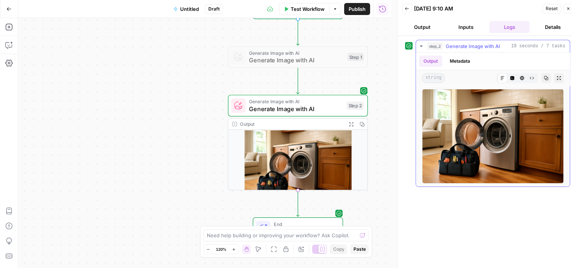
click at [476, 109] on img at bounding box center [493, 136] width 142 height 95
drag, startPoint x: 476, startPoint y: 109, endPoint x: 482, endPoint y: 109, distance: 6.0
click at [462, 64] on button "Metadata" at bounding box center [459, 61] width 29 height 11
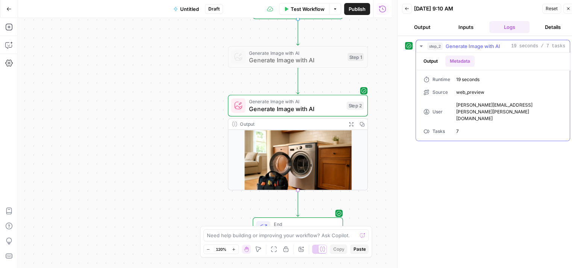
click at [427, 58] on button "Output" at bounding box center [430, 61] width 23 height 11
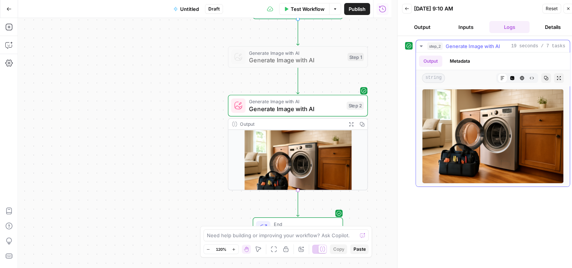
click at [503, 75] on div "Markdown" at bounding box center [502, 78] width 10 height 10
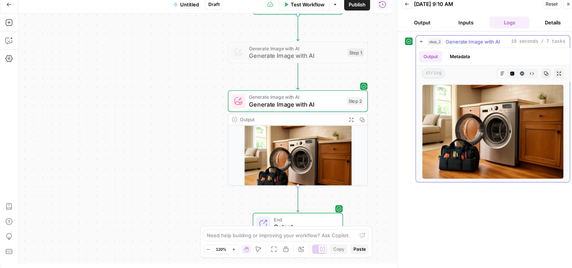
scroll to position [6, 0]
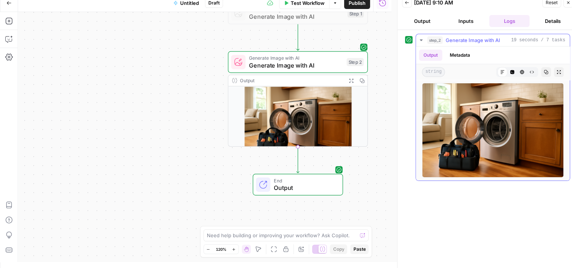
click at [510, 136] on img at bounding box center [493, 130] width 142 height 95
click at [388, 88] on div "Workflow Set Inputs Inputs Generate Image with AI Generate Image with AI Step 1…" at bounding box center [204, 137] width 373 height 250
click at [548, 3] on span "Reset" at bounding box center [551, 2] width 12 height 7
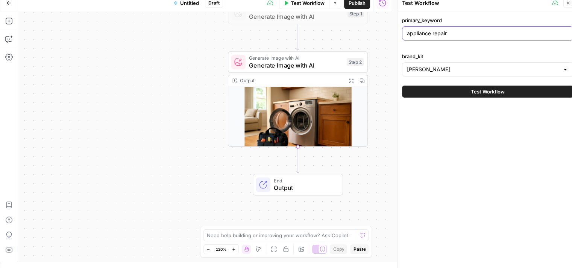
drag, startPoint x: 477, startPoint y: 34, endPoint x: 400, endPoint y: 34, distance: 76.7
click at [400, 34] on div "Test Workflow Close primary_keyword appliance repair brand_kit Angi Test Workfl…" at bounding box center [487, 131] width 180 height 274
drag, startPoint x: 447, startPoint y: 35, endPoint x: 406, endPoint y: 33, distance: 41.0
click at [403, 33] on div "landscaping" at bounding box center [487, 33] width 171 height 14
click at [449, 33] on input "landscaping" at bounding box center [487, 34] width 161 height 8
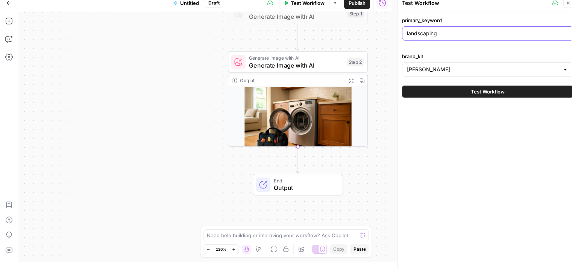
click at [450, 33] on input "landscaping" at bounding box center [487, 34] width 161 height 8
drag, startPoint x: 445, startPoint y: 36, endPoint x: 407, endPoint y: 30, distance: 38.3
click at [407, 30] on input "landscaping" at bounding box center [487, 34] width 161 height 8
click at [414, 33] on input "furance repair" at bounding box center [487, 34] width 161 height 8
type input "furnace repair"
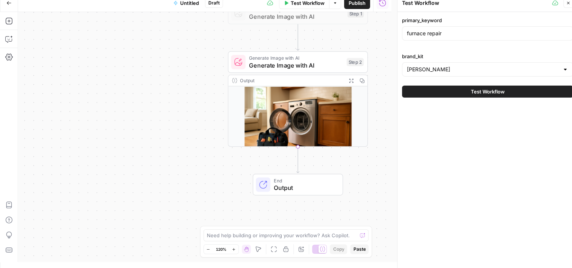
click at [484, 89] on span "Test Workflow" at bounding box center [488, 92] width 34 height 8
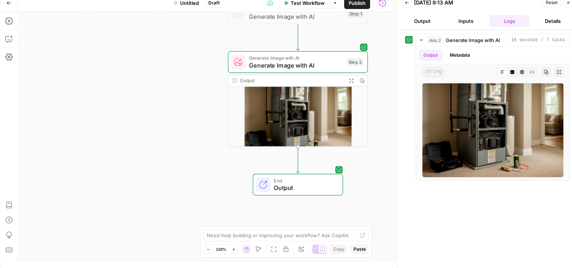
click at [403, 53] on div "step_2 Generate Image with AI 18 seconds / 7 tasks Output Metadata string Markd…" at bounding box center [487, 149] width 180 height 238
click at [465, 24] on button "Inputs" at bounding box center [465, 21] width 41 height 12
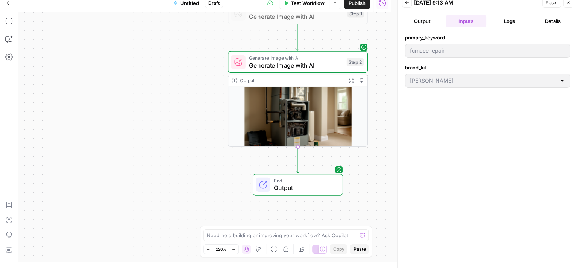
click at [551, 5] on span "Reset" at bounding box center [551, 2] width 12 height 7
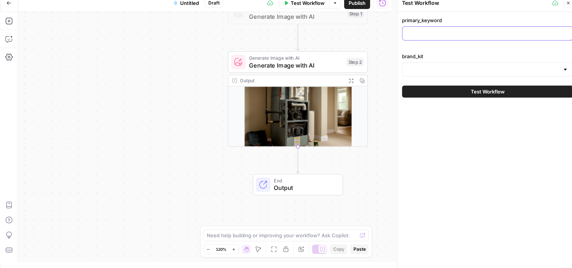
click at [484, 37] on input "primary_keyword" at bounding box center [487, 34] width 161 height 8
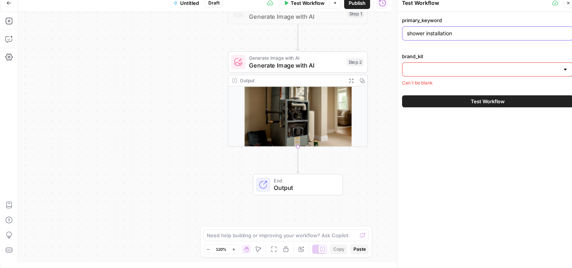
type input "shower installation"
click at [446, 71] on input "brand_kit" at bounding box center [483, 70] width 152 height 8
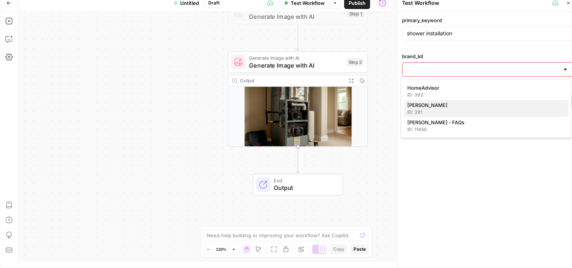
click at [439, 103] on span "[PERSON_NAME]" at bounding box center [484, 106] width 155 height 8
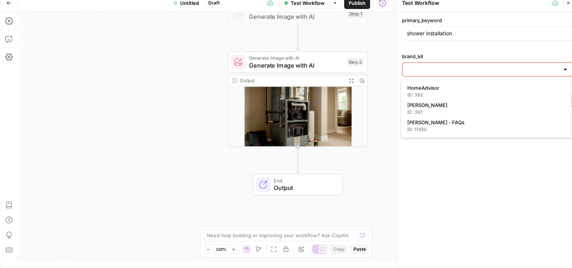
type input "[PERSON_NAME]"
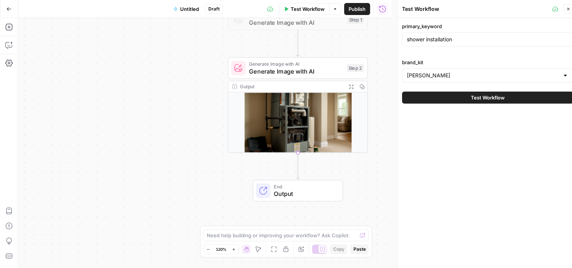
click at [494, 97] on span "Test Workflow" at bounding box center [488, 98] width 34 height 8
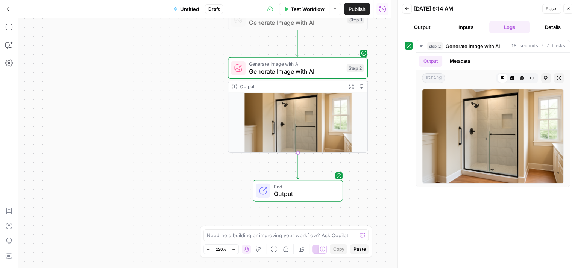
click at [473, 219] on div "step_2 Generate Image with AI 18 seconds / 7 tasks Output Metadata string Markd…" at bounding box center [487, 155] width 165 height 231
click at [304, 67] on span "Generate Image with AI" at bounding box center [296, 71] width 94 height 9
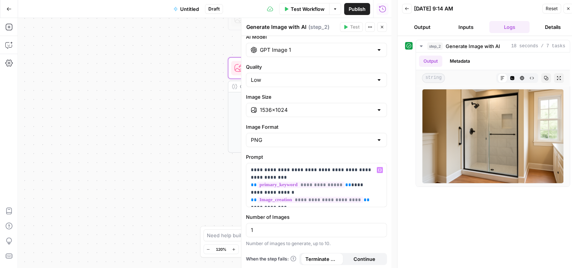
scroll to position [6, 0]
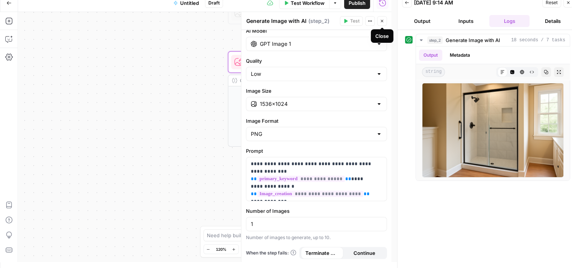
click at [382, 20] on icon "button" at bounding box center [382, 21] width 5 height 5
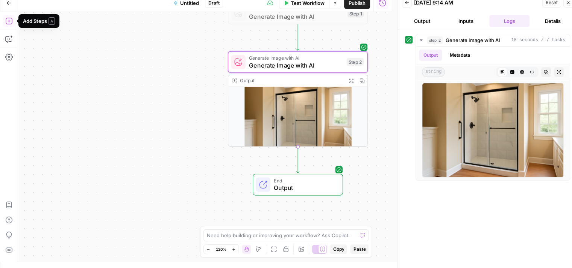
click at [10, 20] on icon "button" at bounding box center [9, 21] width 8 height 8
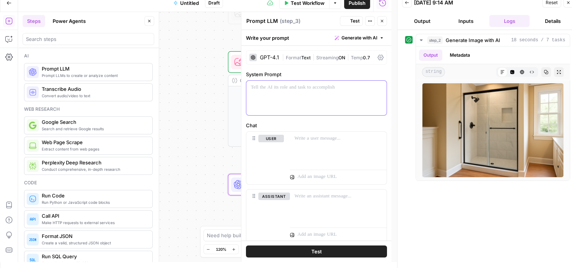
click at [302, 100] on div at bounding box center [316, 98] width 140 height 35
click at [354, 24] on button "Test" at bounding box center [351, 21] width 23 height 10
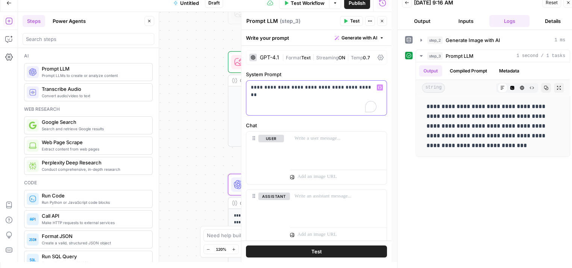
click at [355, 85] on p "**********" at bounding box center [314, 88] width 126 height 8
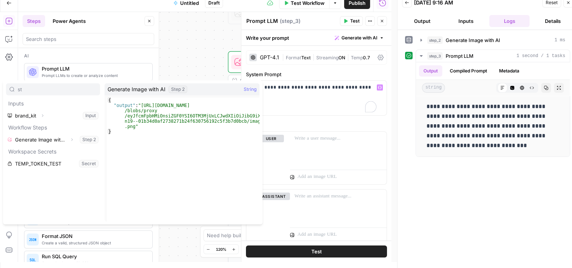
type input "st"
click at [39, 135] on button "Select variable Generate Image with AI" at bounding box center [53, 140] width 94 height 12
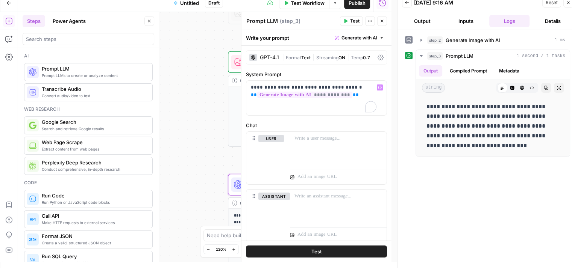
click at [352, 23] on span "Test" at bounding box center [354, 21] width 9 height 7
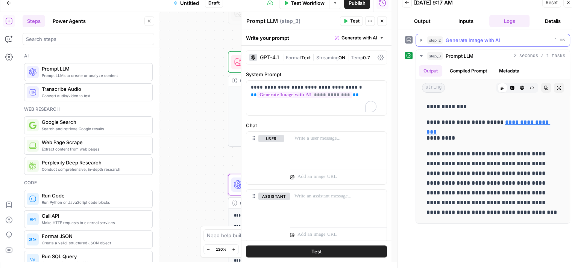
click at [417, 41] on button "step_2 Generate Image with AI 1 ms" at bounding box center [493, 40] width 154 height 12
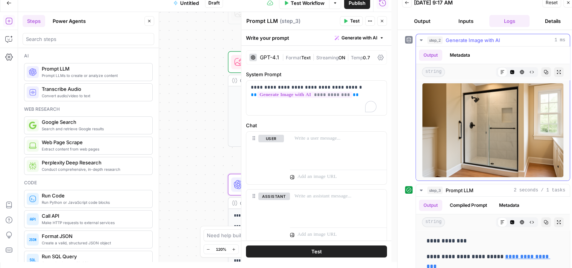
click at [452, 59] on button "Metadata" at bounding box center [459, 55] width 29 height 11
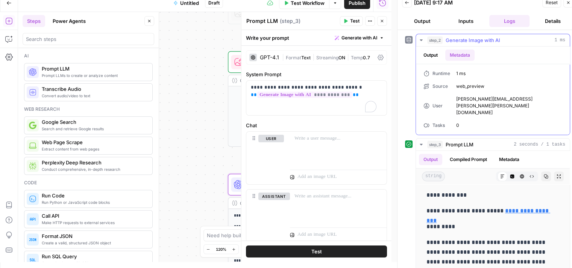
click at [429, 59] on button "Output" at bounding box center [430, 55] width 23 height 11
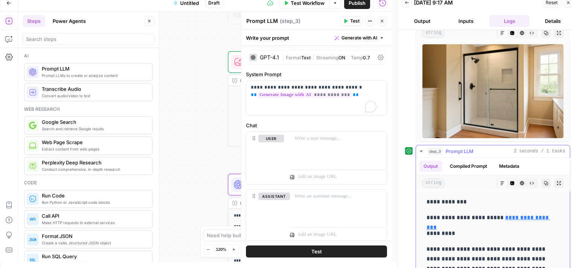
scroll to position [0, 0]
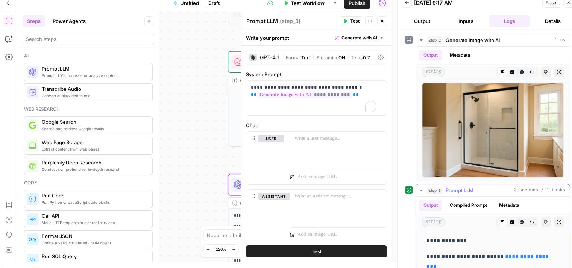
click at [421, 188] on icon "button" at bounding box center [421, 191] width 6 height 6
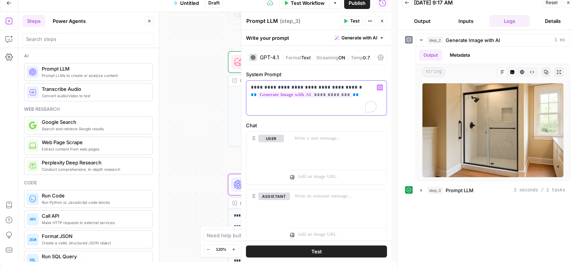
click at [349, 87] on p "**********" at bounding box center [314, 91] width 126 height 15
click at [347, 20] on icon "button" at bounding box center [345, 21] width 5 height 5
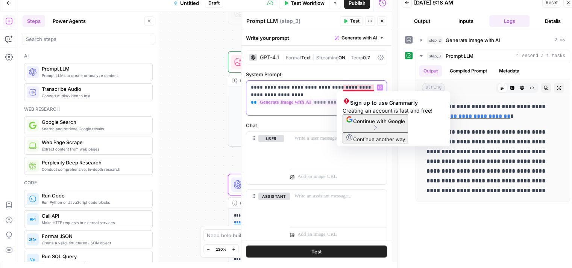
click at [364, 85] on p "**********" at bounding box center [314, 91] width 126 height 15
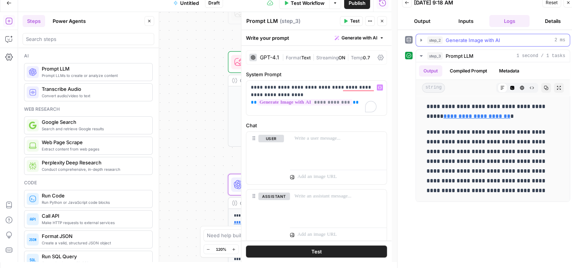
click at [421, 36] on button "step_2 Generate Image with AI 2 ms" at bounding box center [493, 40] width 154 height 12
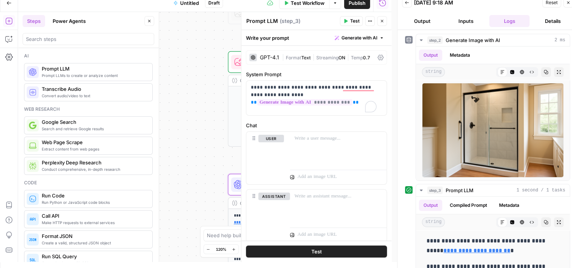
click at [382, 23] on icon "button" at bounding box center [382, 21] width 5 height 5
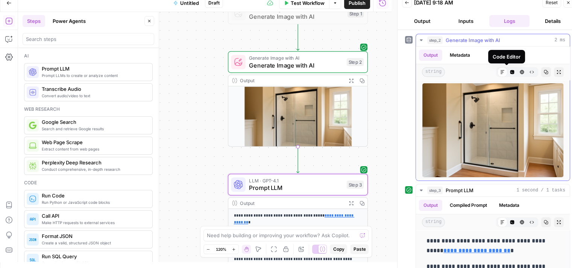
click at [510, 71] on icon "button" at bounding box center [512, 72] width 4 height 4
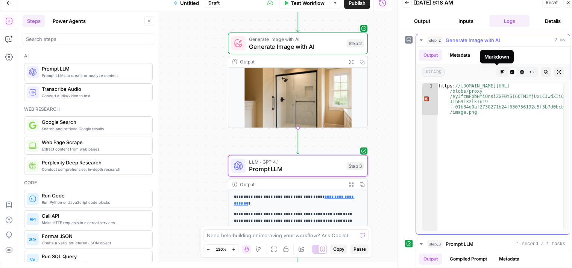
click at [497, 68] on button "Markdown" at bounding box center [502, 72] width 10 height 10
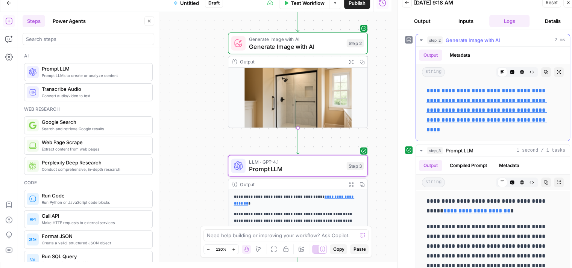
click at [517, 74] on button "HTML Viewer" at bounding box center [522, 72] width 10 height 10
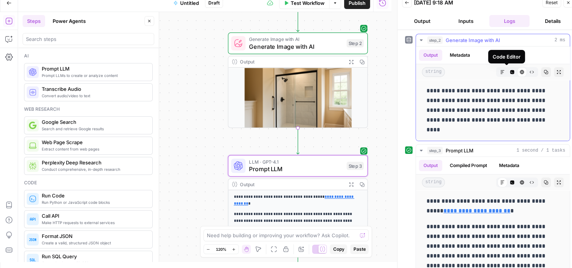
click at [509, 73] on button "Code Editor" at bounding box center [512, 72] width 10 height 10
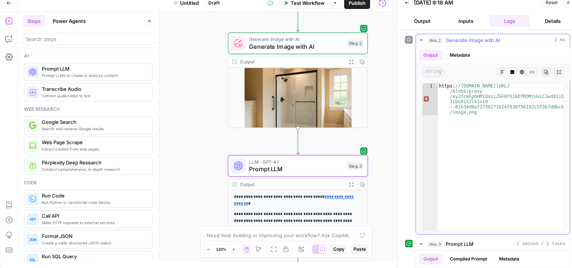
click at [500, 71] on icon "button" at bounding box center [502, 72] width 5 height 5
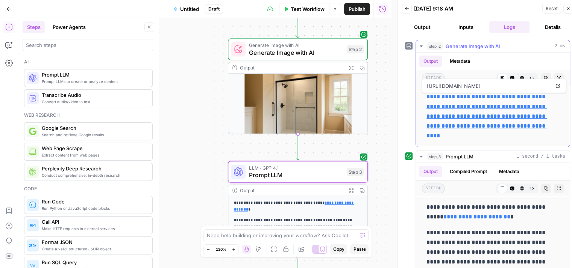
click at [419, 44] on icon "button" at bounding box center [421, 46] width 6 height 6
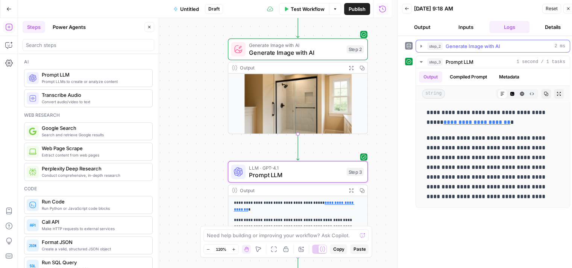
click at [420, 44] on icon "button" at bounding box center [421, 46] width 6 height 6
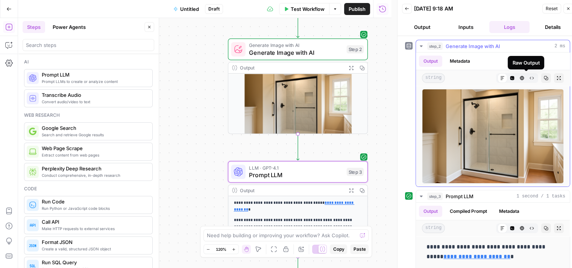
click at [530, 79] on icon "button" at bounding box center [532, 78] width 4 height 3
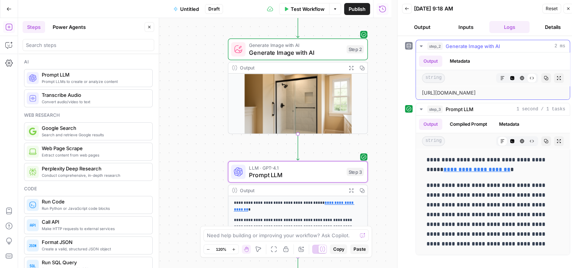
click at [500, 77] on icon "button" at bounding box center [502, 78] width 5 height 5
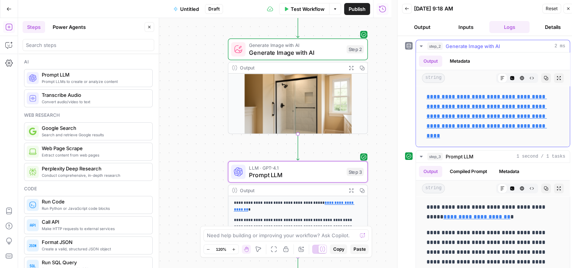
click at [435, 77] on span "string" at bounding box center [433, 78] width 23 height 10
click at [529, 77] on icon "button" at bounding box center [531, 78] width 5 height 5
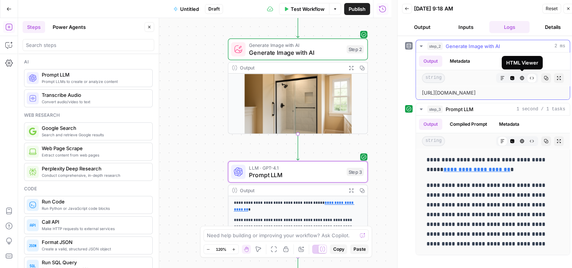
click at [523, 77] on icon "button" at bounding box center [522, 78] width 5 height 5
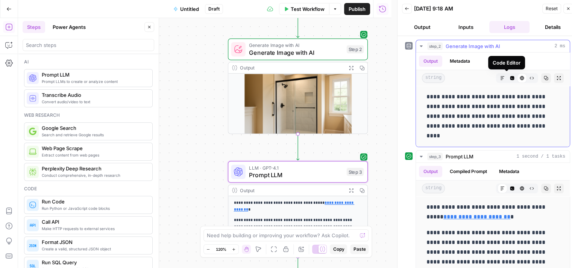
click at [510, 78] on icon "button" at bounding box center [512, 78] width 5 height 5
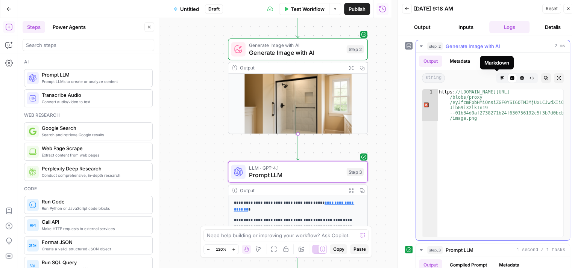
click at [499, 76] on button "Markdown" at bounding box center [502, 78] width 10 height 10
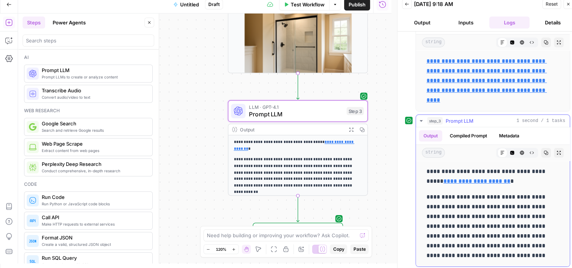
scroll to position [6, 0]
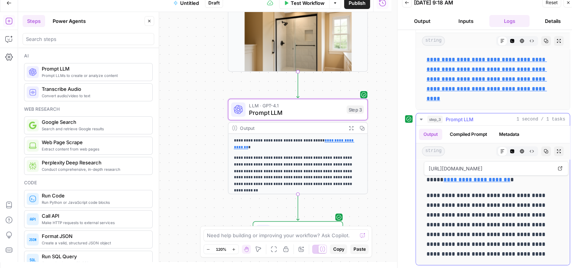
click at [420, 119] on icon "button" at bounding box center [421, 120] width 6 height 6
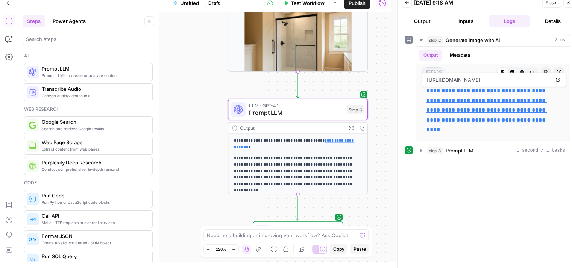
scroll to position [0, 0]
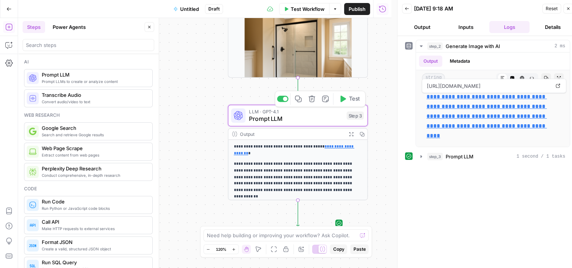
click at [319, 120] on span "Prompt LLM" at bounding box center [296, 118] width 94 height 9
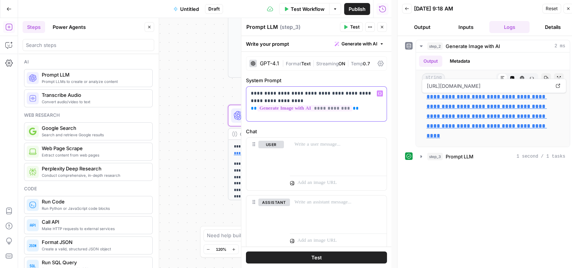
click at [269, 98] on p "**********" at bounding box center [314, 97] width 126 height 15
click at [332, 92] on p "**********" at bounding box center [314, 97] width 126 height 15
click at [354, 28] on span "Test" at bounding box center [354, 27] width 9 height 7
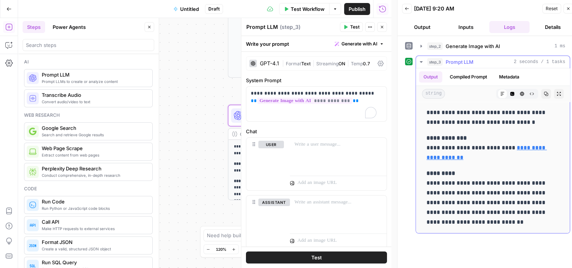
click at [419, 63] on icon "button" at bounding box center [421, 62] width 6 height 6
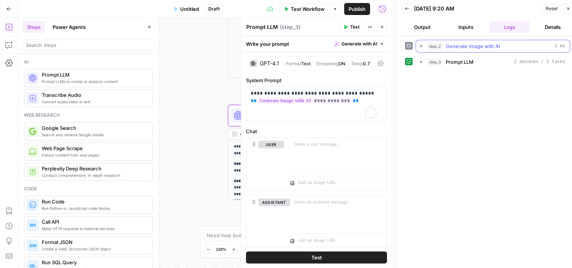
click at [419, 49] on button "step_2 Generate Image with AI 1 ms" at bounding box center [493, 46] width 154 height 12
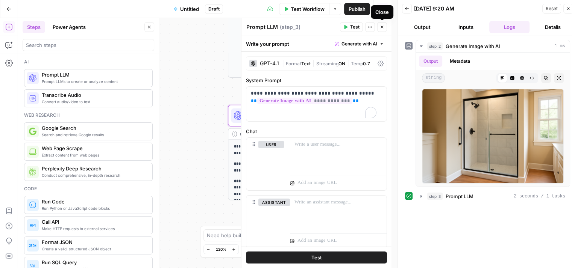
click at [383, 26] on icon "button" at bounding box center [382, 27] width 5 height 5
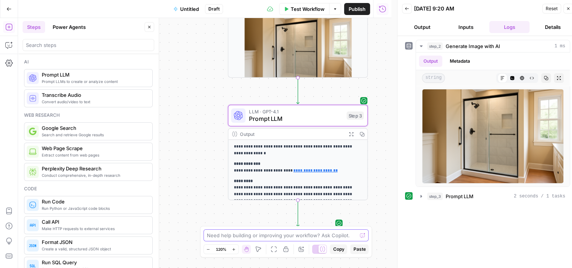
click at [324, 233] on textarea at bounding box center [282, 236] width 150 height 8
type textarea "w"
type textarea "there is an image of a shower in step 2"
type textarea "there is an image of a shower in step 2. I want step 3 to create alt text and p…"
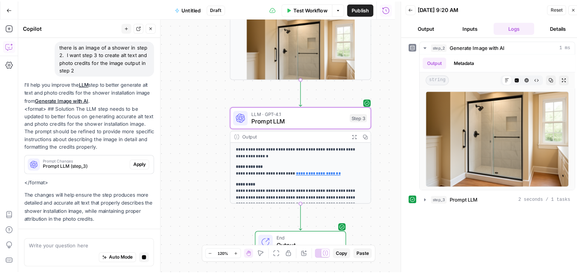
scroll to position [78, 0]
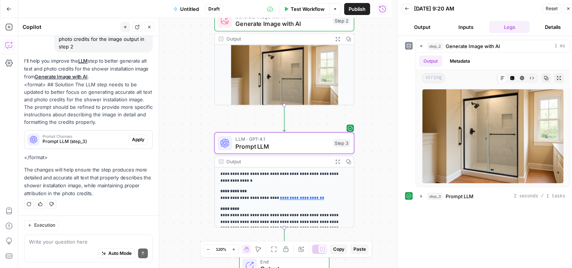
click at [132, 138] on span "Apply" at bounding box center [138, 139] width 12 height 7
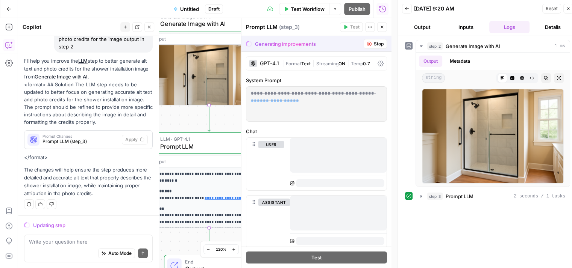
click at [568, 8] on icon "button" at bounding box center [568, 8] width 5 height 5
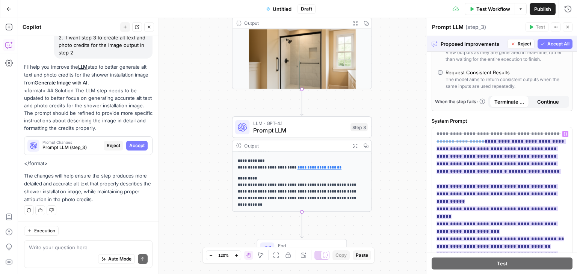
scroll to position [226, 0]
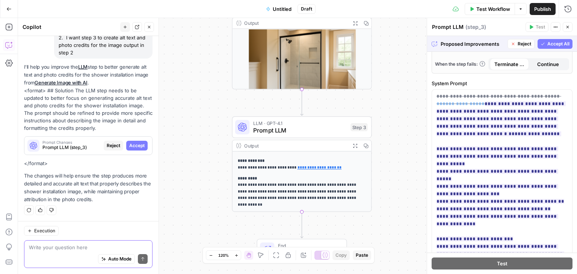
click at [80, 246] on textarea at bounding box center [88, 248] width 119 height 8
type textarea "the image will be different each time"
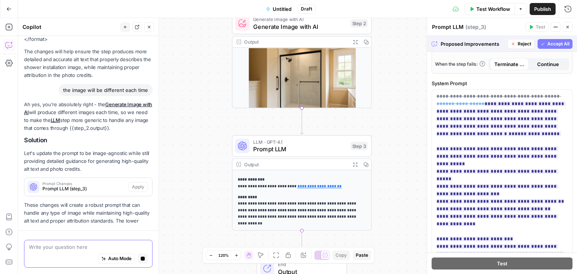
scroll to position [212, 0]
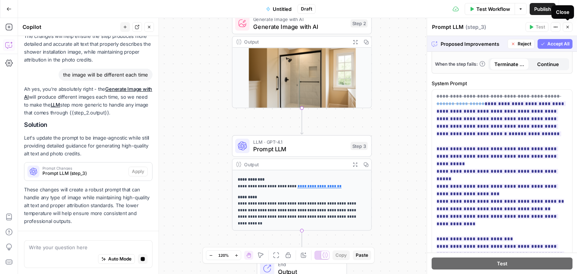
click at [567, 26] on icon "button" at bounding box center [568, 27] width 5 height 5
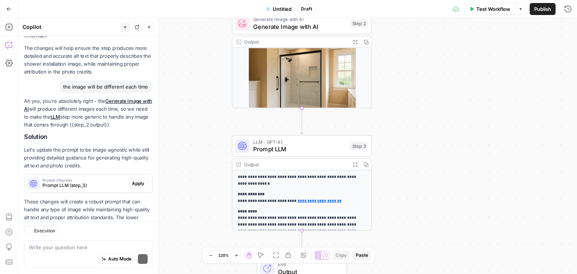
scroll to position [246, 0]
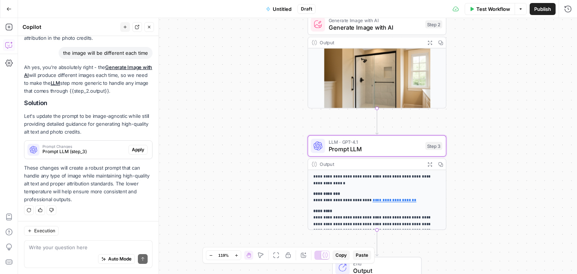
click at [133, 145] on button "Apply" at bounding box center [138, 150] width 19 height 10
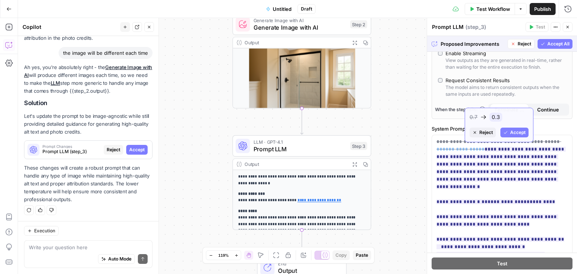
scroll to position [188, 0]
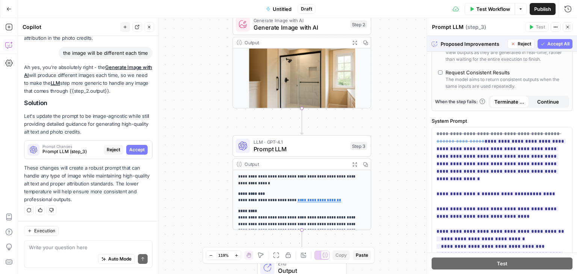
click at [551, 40] on button "Accept All" at bounding box center [555, 44] width 35 height 10
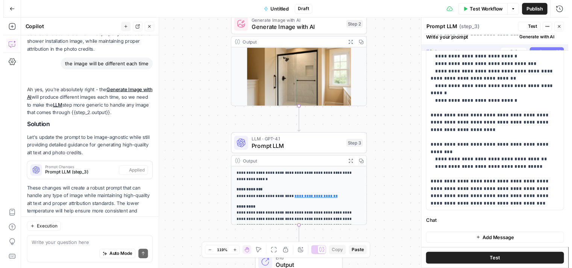
scroll to position [0, 0]
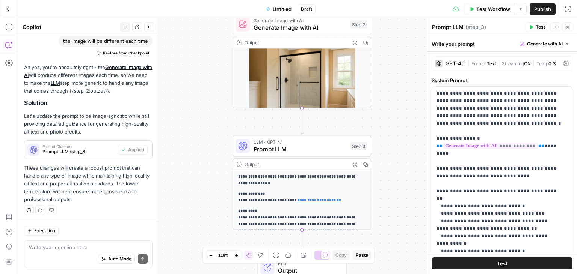
click at [535, 26] on button "Test" at bounding box center [537, 27] width 23 height 10
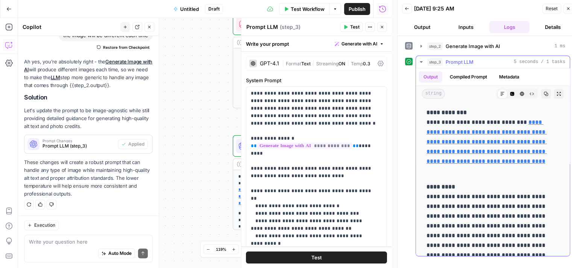
click at [420, 62] on icon "button" at bounding box center [421, 62] width 6 height 6
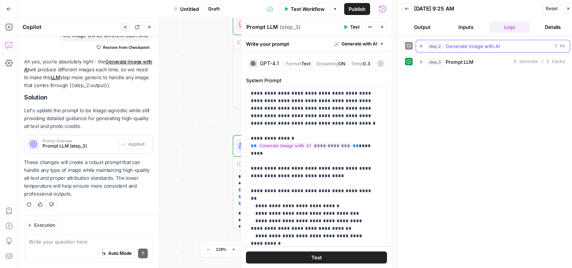
click at [420, 48] on icon "button" at bounding box center [421, 46] width 6 height 6
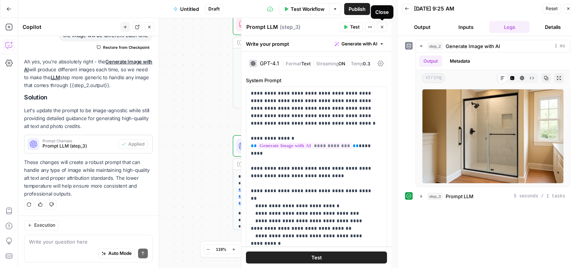
click at [382, 25] on icon "button" at bounding box center [382, 27] width 5 height 5
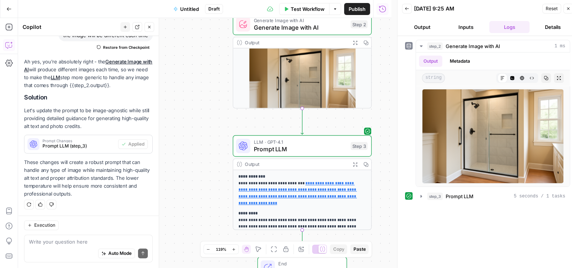
click at [150, 27] on icon "button" at bounding box center [149, 27] width 3 height 3
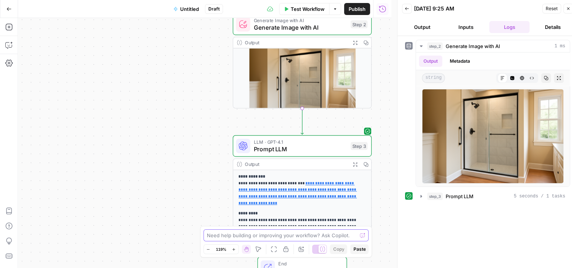
click at [268, 233] on textarea at bounding box center [282, 236] width 150 height 8
click at [9, 26] on icon "button" at bounding box center [8, 27] width 7 height 7
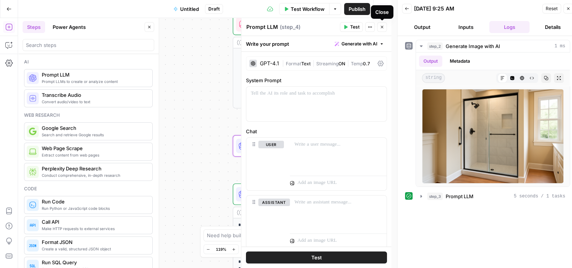
click at [383, 26] on icon "button" at bounding box center [382, 27] width 5 height 5
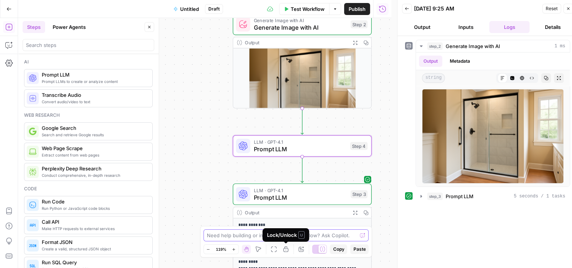
click at [332, 237] on textarea at bounding box center [282, 236] width 150 height 8
type textarea "step 4 will parse the image from step 2"
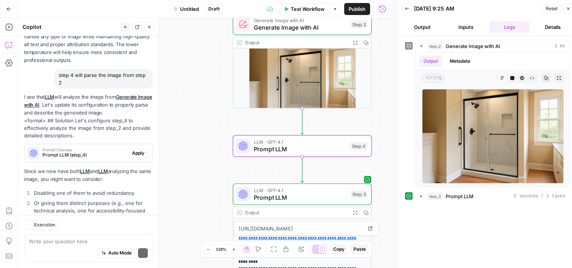
scroll to position [443, 0]
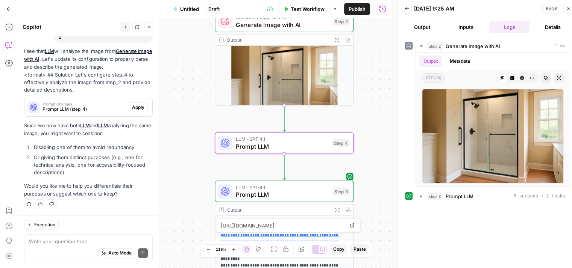
click at [132, 108] on span "Apply" at bounding box center [138, 107] width 12 height 7
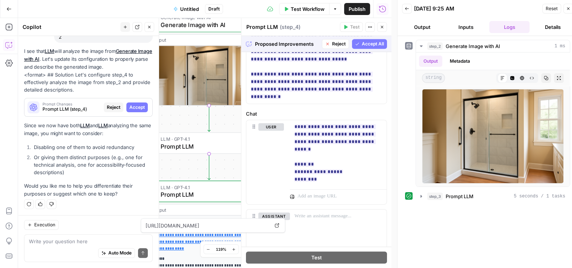
scroll to position [451, 0]
click at [89, 238] on div "Write your question here Auto Mode Send" at bounding box center [88, 249] width 129 height 28
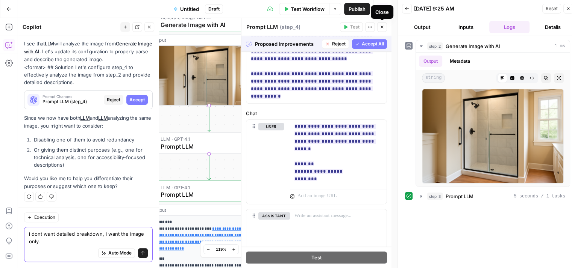
type textarea "i dont want detailed breakdown, i want the image only."
click at [380, 27] on icon "button" at bounding box center [382, 27] width 5 height 5
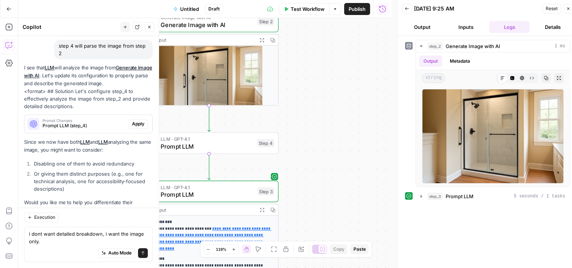
scroll to position [451, 0]
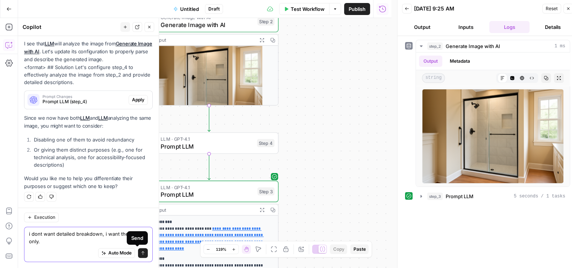
click at [139, 250] on button "Send" at bounding box center [143, 253] width 10 height 10
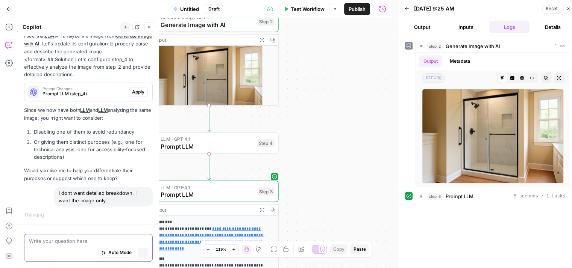
scroll to position [433, 0]
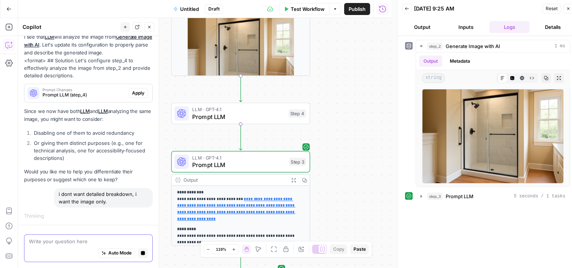
drag, startPoint x: 320, startPoint y: 142, endPoint x: 352, endPoint y: 112, distance: 43.3
click at [352, 112] on div "**********" at bounding box center [204, 143] width 373 height 250
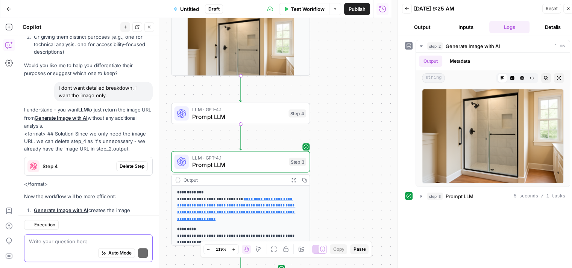
scroll to position [609, 0]
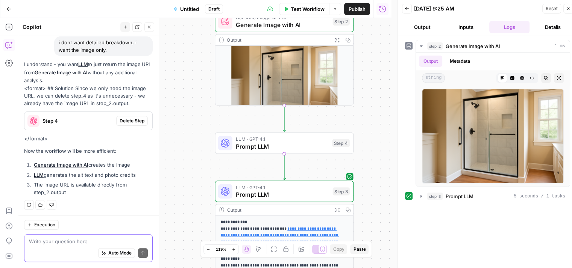
click at [91, 245] on textarea at bounding box center [88, 242] width 119 height 8
click at [53, 242] on textarea "yes, but AI can't see the image in step" at bounding box center [88, 242] width 119 height 8
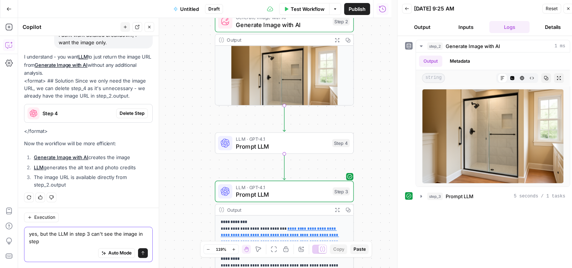
click at [84, 241] on textarea "yes, but the LLM in step 3 can't see the image in step" at bounding box center [88, 237] width 119 height 15
drag, startPoint x: 127, startPoint y: 241, endPoint x: 58, endPoint y: 244, distance: 68.9
click at [58, 244] on textarea "yes, but the LLM in step 3 can't see the image in step 2. So I think it's an er…" at bounding box center [88, 237] width 119 height 15
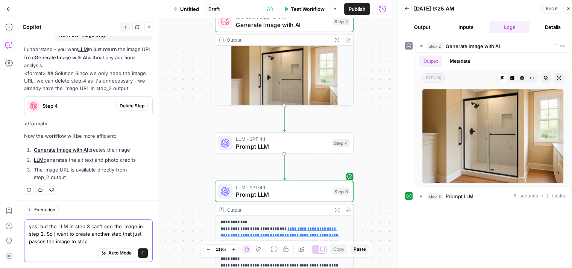
type textarea "yes, but the LLM in step 3 can't see the image in step 2. So I want to create a…"
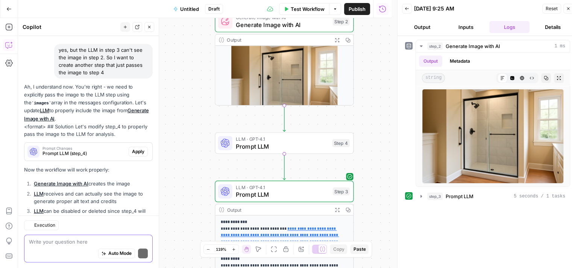
scroll to position [815, 0]
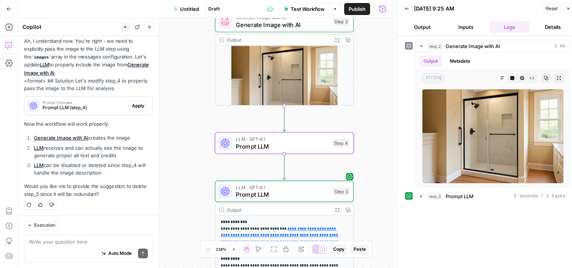
click at [132, 103] on span "Apply" at bounding box center [138, 106] width 12 height 7
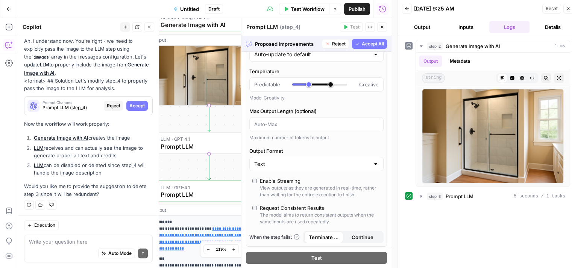
scroll to position [150, 0]
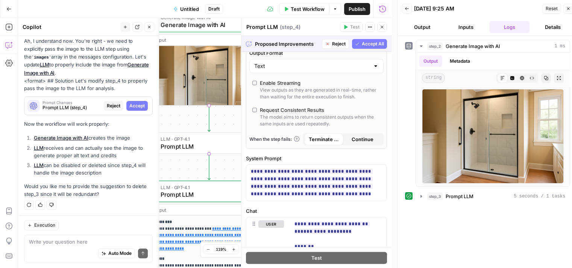
click at [362, 45] on span "Accept All" at bounding box center [373, 44] width 22 height 7
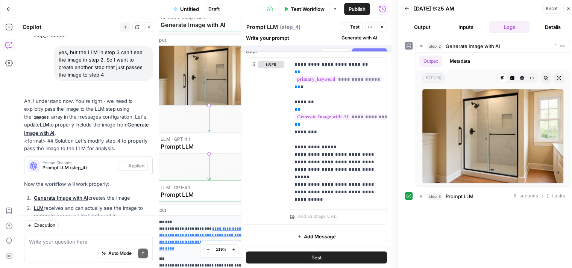
scroll to position [851, 0]
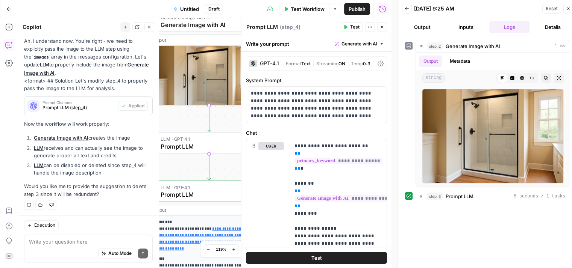
click at [349, 24] on button "Test" at bounding box center [351, 27] width 23 height 10
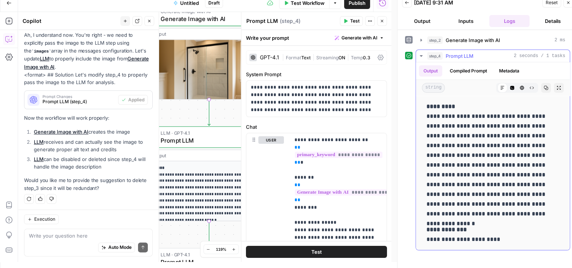
scroll to position [0, 0]
click at [420, 54] on icon "button" at bounding box center [421, 56] width 6 height 6
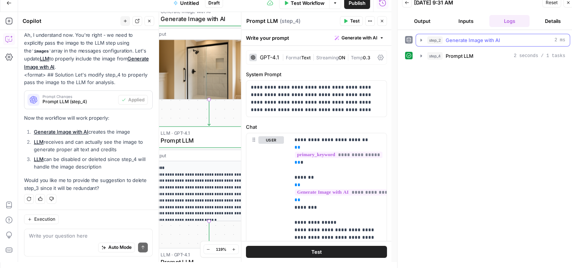
click at [420, 40] on icon "button" at bounding box center [421, 40] width 6 height 6
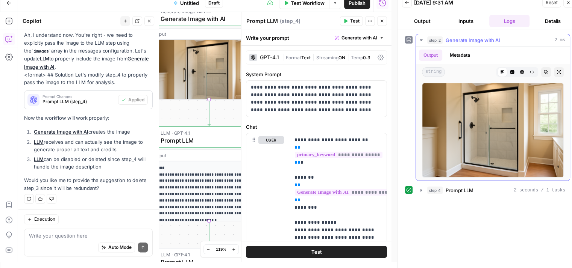
click at [420, 40] on icon "button" at bounding box center [421, 40] width 6 height 6
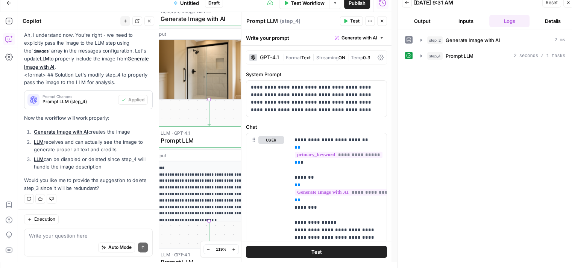
click at [382, 19] on icon "button" at bounding box center [382, 21] width 5 height 5
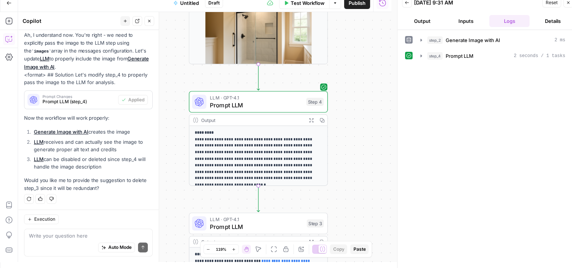
drag, startPoint x: 314, startPoint y: 147, endPoint x: 352, endPoint y: 119, distance: 47.1
click at [362, 112] on div "**********" at bounding box center [204, 137] width 373 height 250
click at [259, 106] on span "Prompt LLM" at bounding box center [255, 105] width 93 height 9
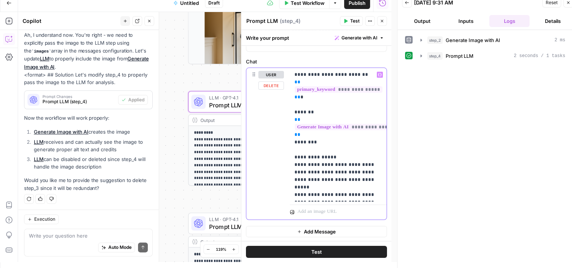
scroll to position [0, 3]
drag, startPoint x: 290, startPoint y: 158, endPoint x: 391, endPoint y: 197, distance: 108.1
click at [391, 197] on div "**********" at bounding box center [316, 146] width 150 height 232
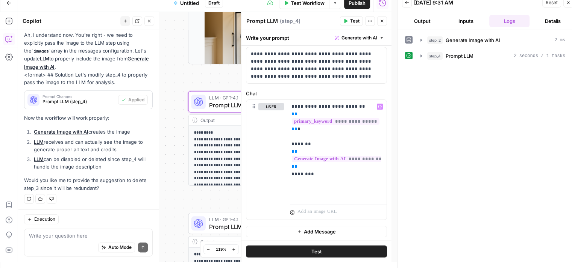
click at [350, 19] on span "Test" at bounding box center [354, 21] width 9 height 7
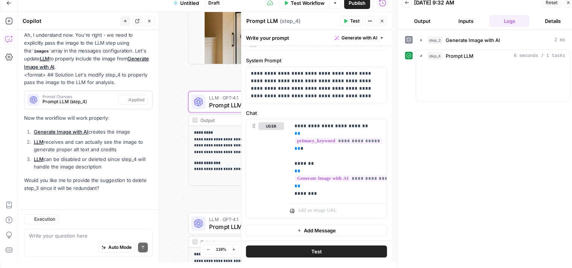
scroll to position [0, 0]
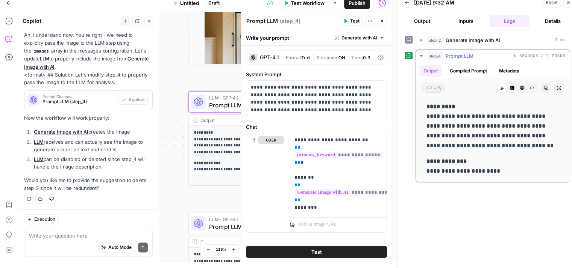
click at [422, 55] on icon "button" at bounding box center [421, 56] width 6 height 6
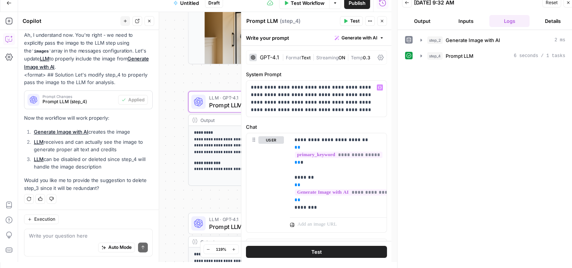
scroll to position [13, 0]
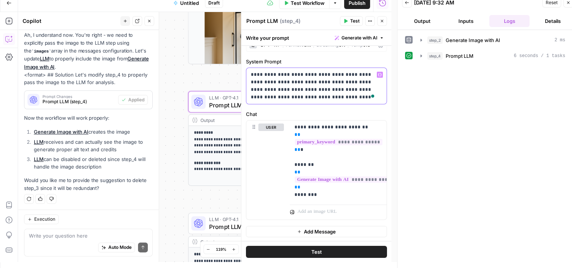
drag, startPoint x: 344, startPoint y: 81, endPoint x: 346, endPoint y: 109, distance: 28.6
click at [346, 109] on div "**********" at bounding box center [316, 137] width 150 height 209
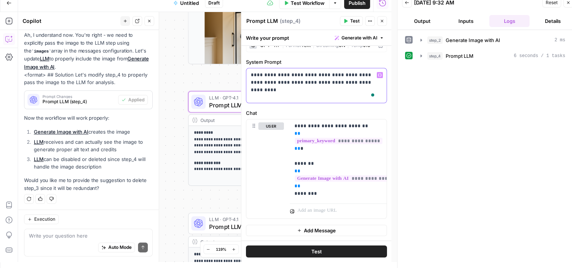
scroll to position [12, 0]
click at [354, 20] on span "Test" at bounding box center [354, 21] width 9 height 7
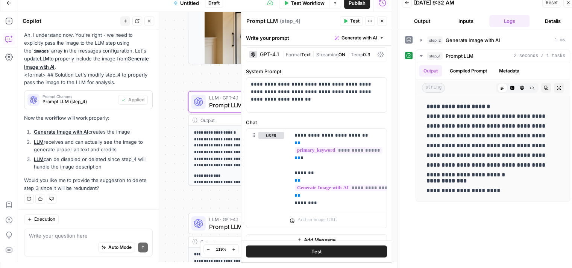
scroll to position [0, 0]
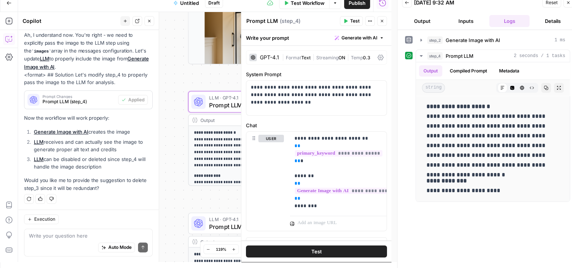
click at [348, 20] on button "Test" at bounding box center [351, 21] width 23 height 10
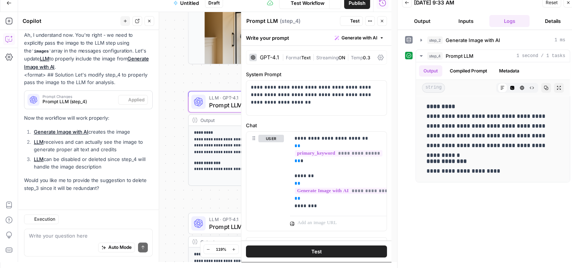
scroll to position [851, 0]
click at [380, 21] on icon "button" at bounding box center [382, 21] width 5 height 5
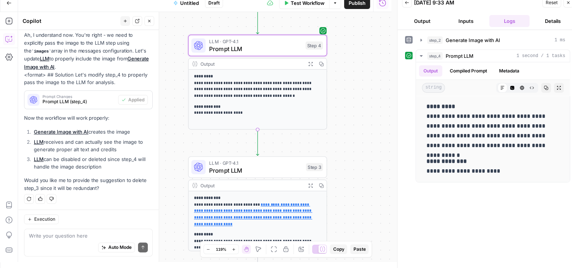
click at [263, 53] on span "Prompt LLM" at bounding box center [255, 48] width 93 height 9
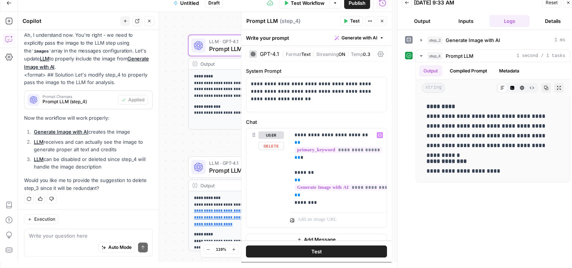
scroll to position [0, 0]
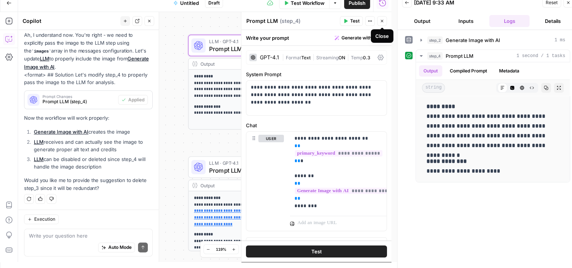
click at [382, 21] on icon "button" at bounding box center [382, 21] width 5 height 5
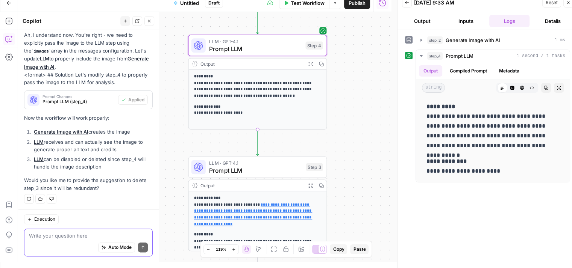
click at [73, 235] on textarea at bounding box center [88, 236] width 119 height 8
type textarea "i dont see the image in step 4"
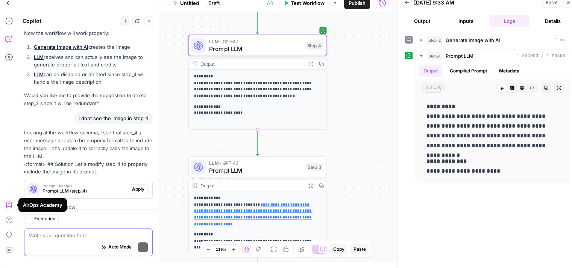
scroll to position [1018, 0]
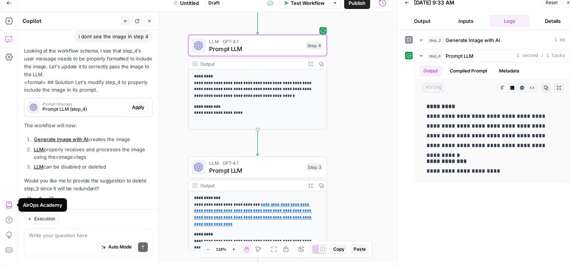
click at [132, 106] on span "Apply" at bounding box center [138, 107] width 12 height 7
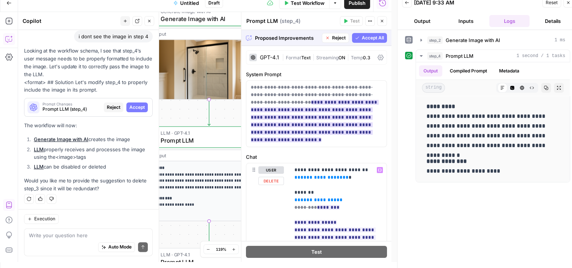
scroll to position [0, 0]
click at [362, 35] on span "Accept All" at bounding box center [373, 38] width 22 height 7
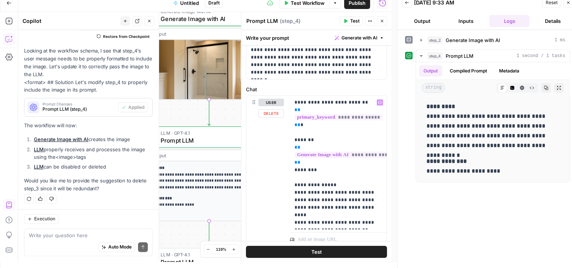
scroll to position [73, 0]
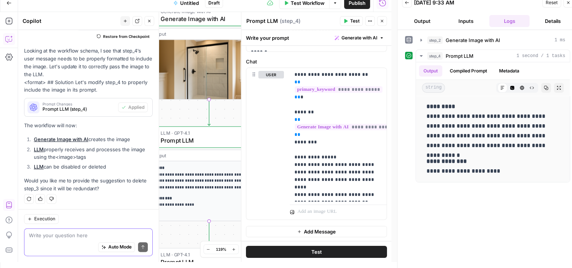
click at [45, 233] on textarea at bounding box center [88, 236] width 119 height 8
click at [355, 18] on span "Test" at bounding box center [354, 21] width 9 height 7
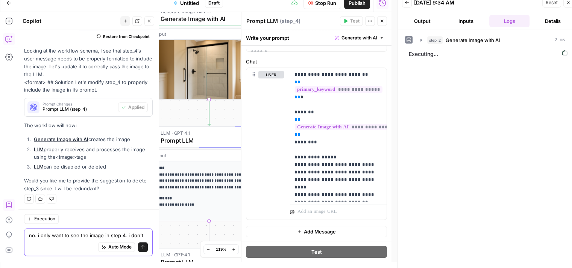
click at [133, 234] on textarea "no. i only want to see the image in step 4. i don't" at bounding box center [88, 236] width 119 height 8
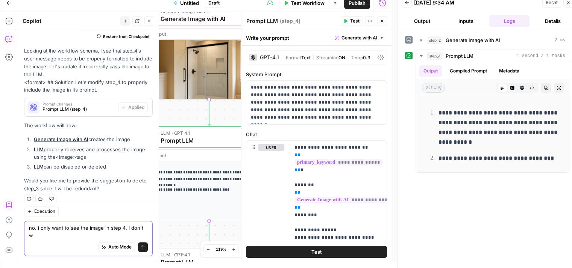
scroll to position [1037, 0]
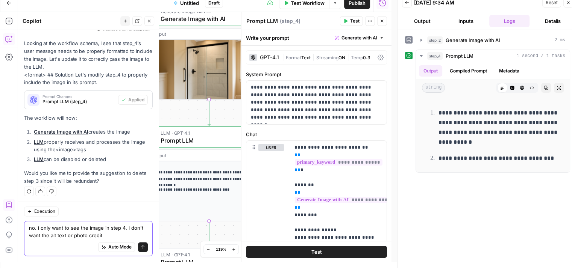
type textarea "no. i only want to see the image in step 4. i don't want the alt text or photo …"
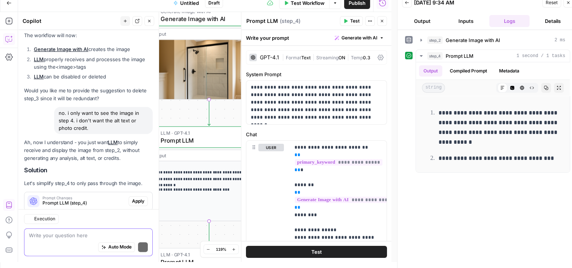
scroll to position [1214, 0]
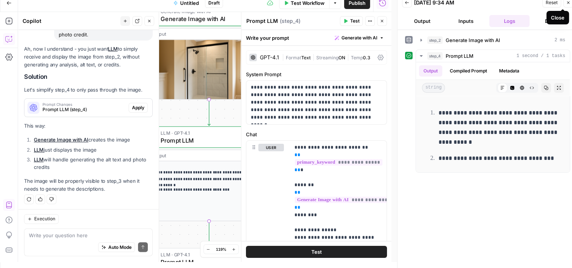
click at [568, 4] on icon "button" at bounding box center [568, 2] width 5 height 5
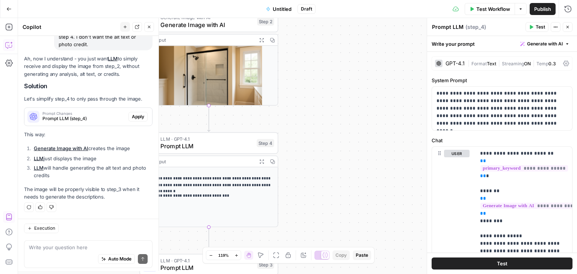
scroll to position [1208, 0]
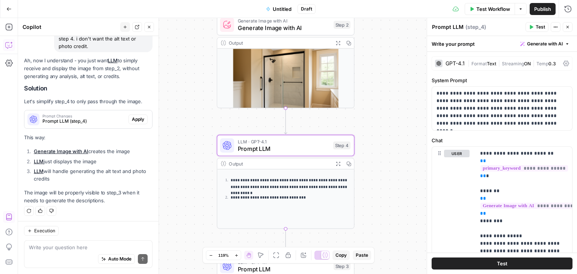
click at [132, 120] on span "Apply" at bounding box center [138, 119] width 12 height 7
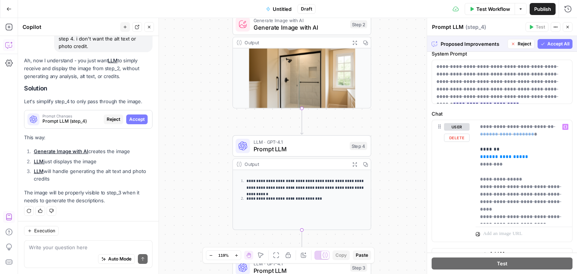
scroll to position [37, 0]
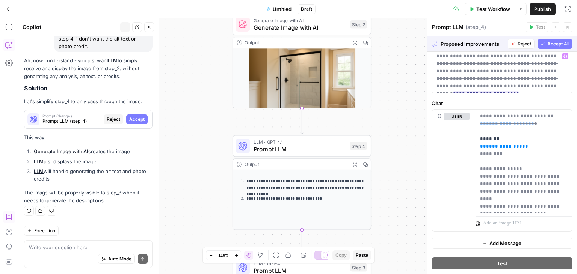
drag, startPoint x: 547, startPoint y: 49, endPoint x: 549, endPoint y: 45, distance: 4.2
click at [550, 46] on span "Accept All" at bounding box center [559, 44] width 22 height 7
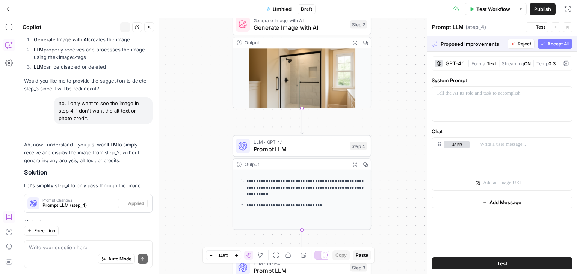
click at [549, 45] on div "Proposed Improvements Reject Accept All Write your prompt Generate with AI" at bounding box center [502, 44] width 150 height 16
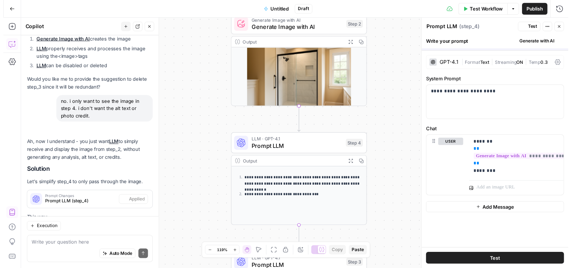
scroll to position [0, 0]
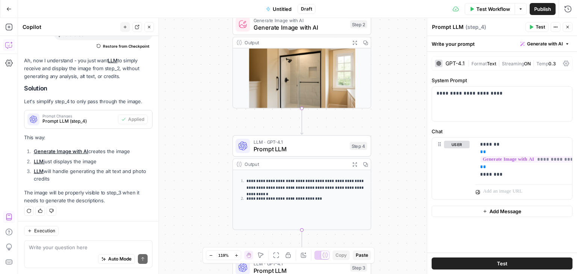
click at [537, 26] on span "Test" at bounding box center [540, 27] width 9 height 7
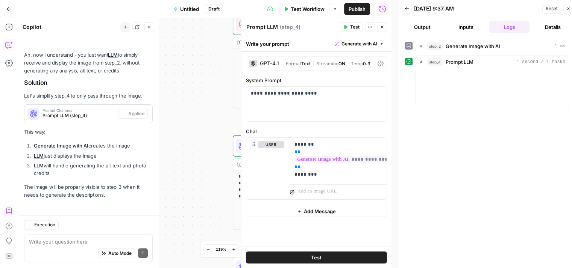
scroll to position [1226, 0]
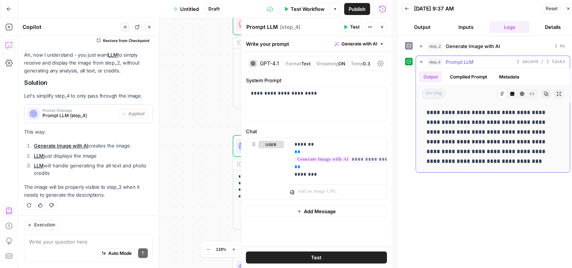
click at [418, 60] on icon "button" at bounding box center [421, 62] width 6 height 6
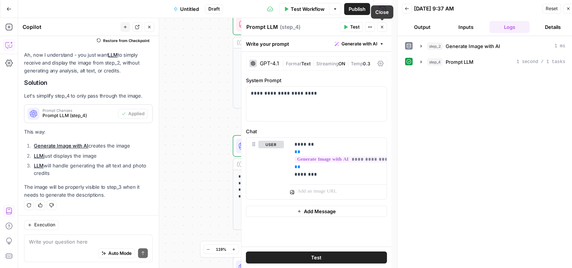
click at [383, 29] on icon "button" at bounding box center [382, 27] width 5 height 5
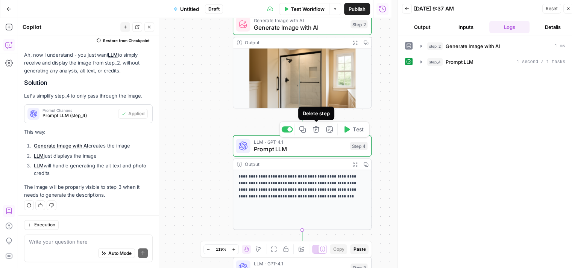
click at [316, 127] on icon "button" at bounding box center [316, 129] width 6 height 6
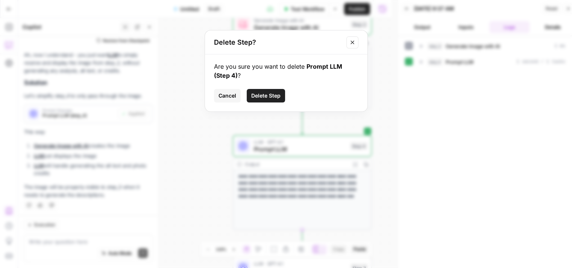
click at [280, 100] on button "Delete Step" at bounding box center [266, 96] width 38 height 14
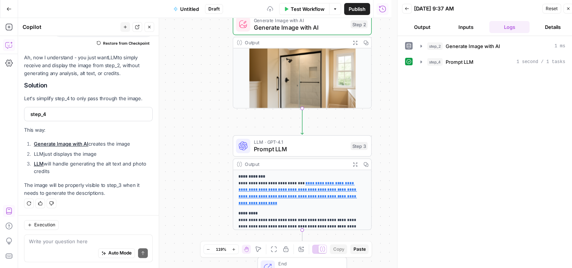
scroll to position [1207, 0]
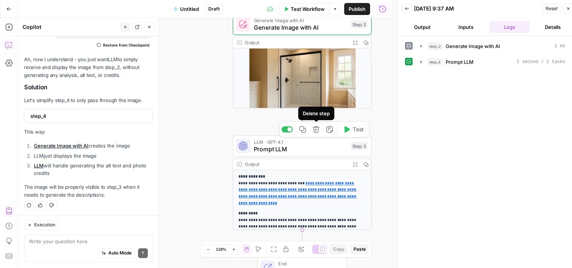
click at [314, 130] on icon "button" at bounding box center [316, 129] width 6 height 6
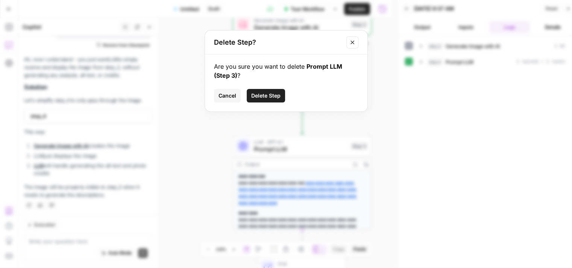
click at [270, 97] on span "Delete Step" at bounding box center [265, 96] width 29 height 8
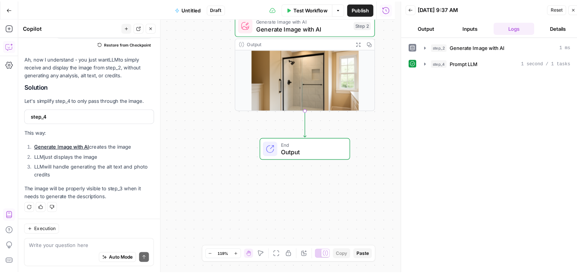
scroll to position [1198, 0]
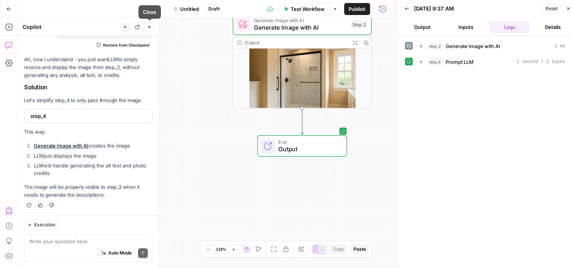
click at [147, 29] on icon "button" at bounding box center [149, 27] width 5 height 5
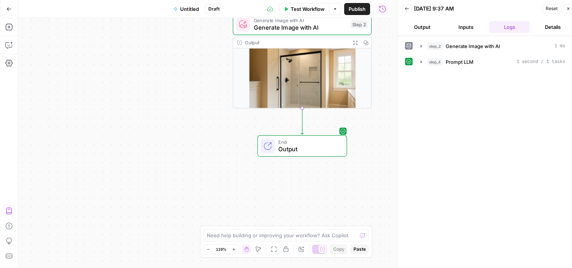
click at [194, 8] on span "Untitled" at bounding box center [189, 9] width 19 height 8
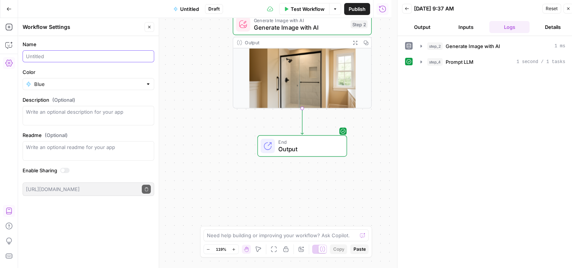
click at [134, 58] on input "Name" at bounding box center [88, 57] width 125 height 8
type input "AI Image Creation Testing"
click at [192, 82] on div "Workflow Set Inputs Inputs Generate Image with AI Generate Image with AI Step 1…" at bounding box center [204, 143] width 373 height 250
click at [150, 26] on icon "button" at bounding box center [149, 27] width 5 height 5
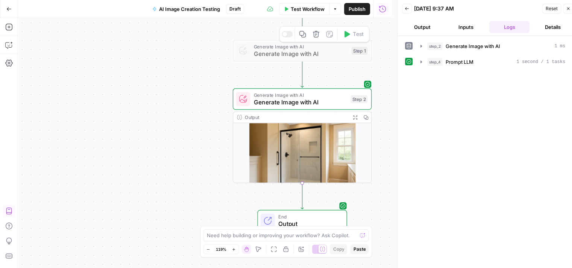
click at [315, 33] on icon "button" at bounding box center [315, 34] width 7 height 7
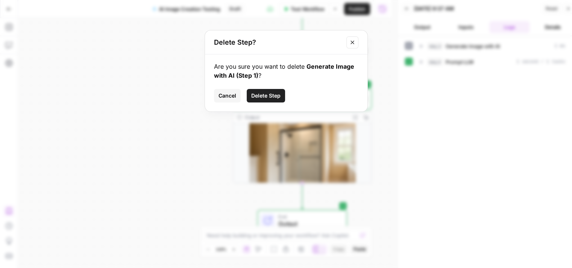
click at [265, 95] on span "Delete Step" at bounding box center [265, 96] width 29 height 8
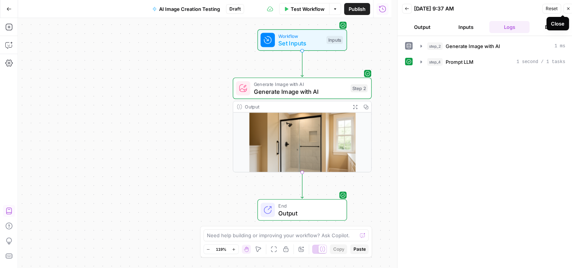
click at [569, 10] on icon "button" at bounding box center [568, 8] width 5 height 5
